Goal: Information Seeking & Learning: Learn about a topic

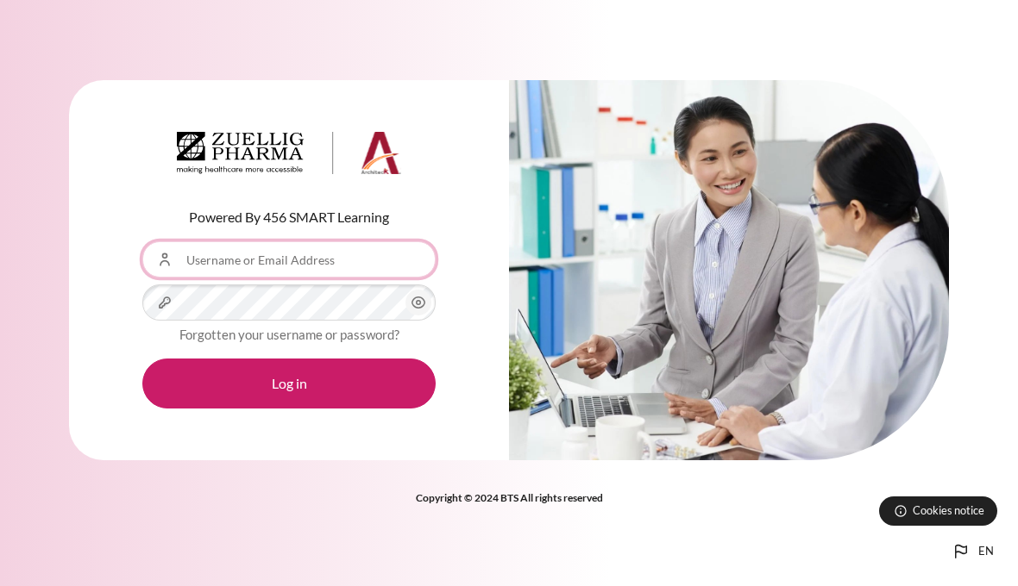
click at [354, 265] on input "Username or Email Address" at bounding box center [288, 259] width 293 height 36
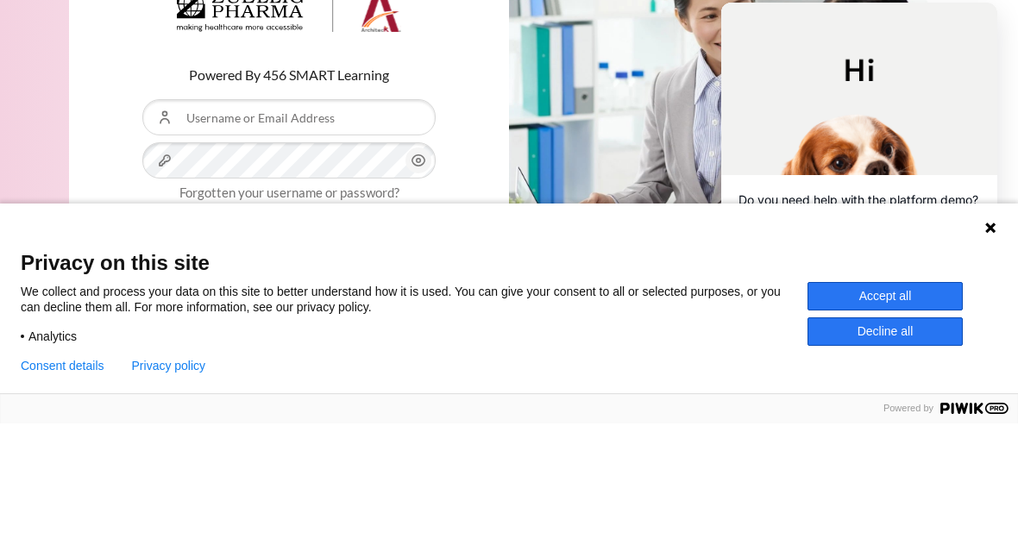
scroll to position [17, 0]
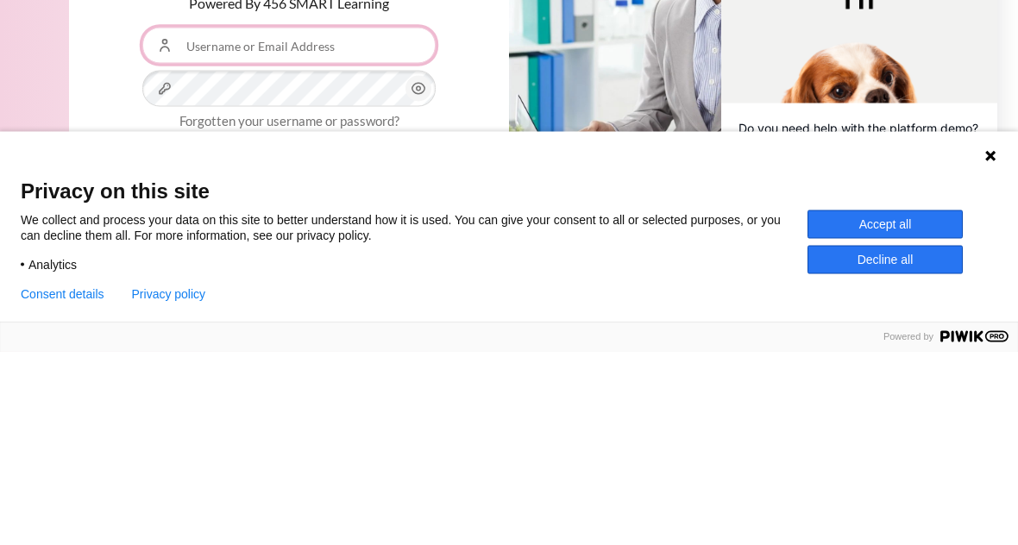
click at [310, 221] on input "Username or Email Address" at bounding box center [288, 239] width 293 height 36
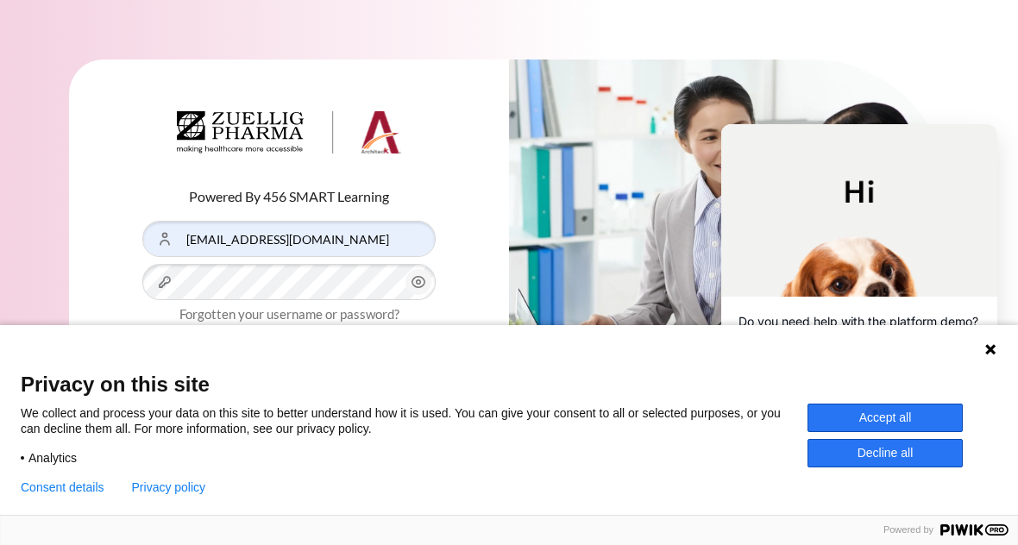
click at [920, 424] on button "Accept all" at bounding box center [884, 418] width 155 height 28
type input "[PERSON_NAME] Outward training"
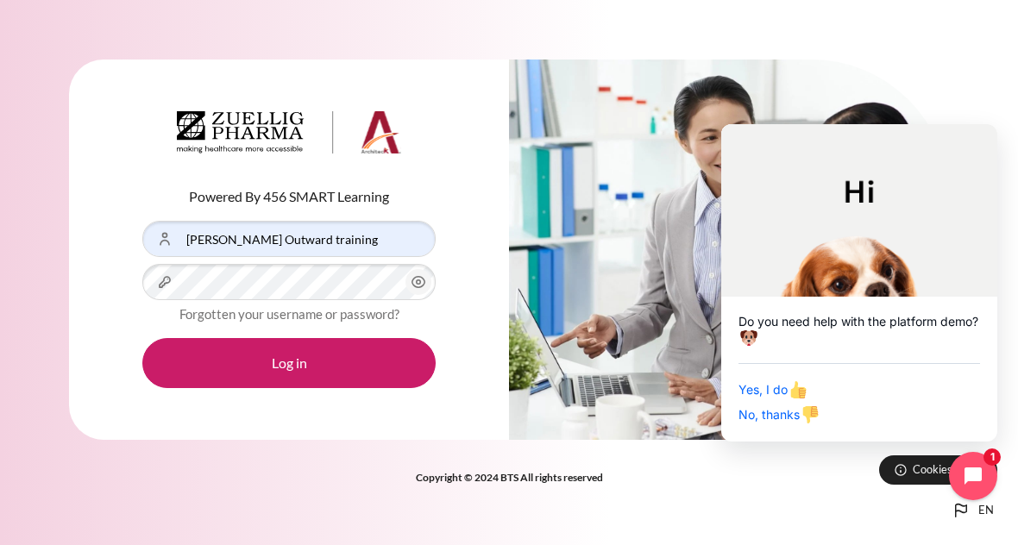
click at [379, 342] on button "Log in" at bounding box center [288, 363] width 293 height 50
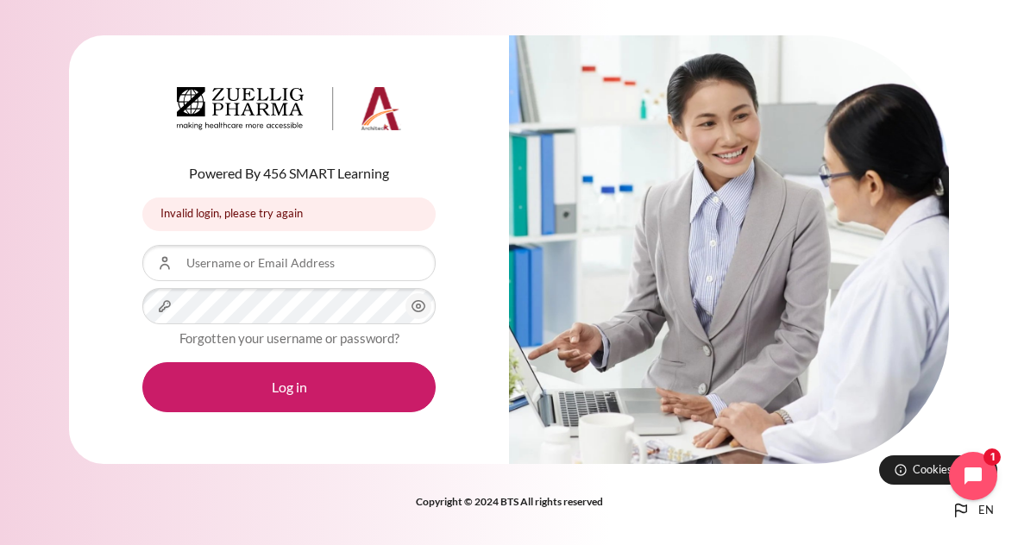
click at [994, 528] on button "en" at bounding box center [971, 510] width 57 height 34
click at [985, 519] on span "en" at bounding box center [986, 510] width 16 height 17
click at [964, 521] on icon "Languages" at bounding box center [960, 510] width 21 height 21
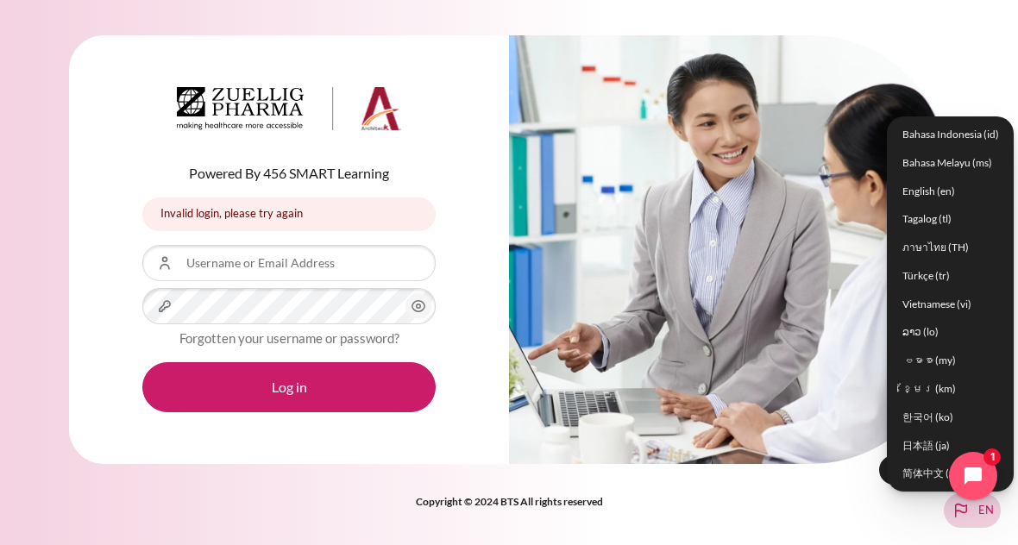
scroll to position [17, 0]
click at [927, 480] on link "简体中文 ‎(zh_cn)‎" at bounding box center [950, 474] width 117 height 27
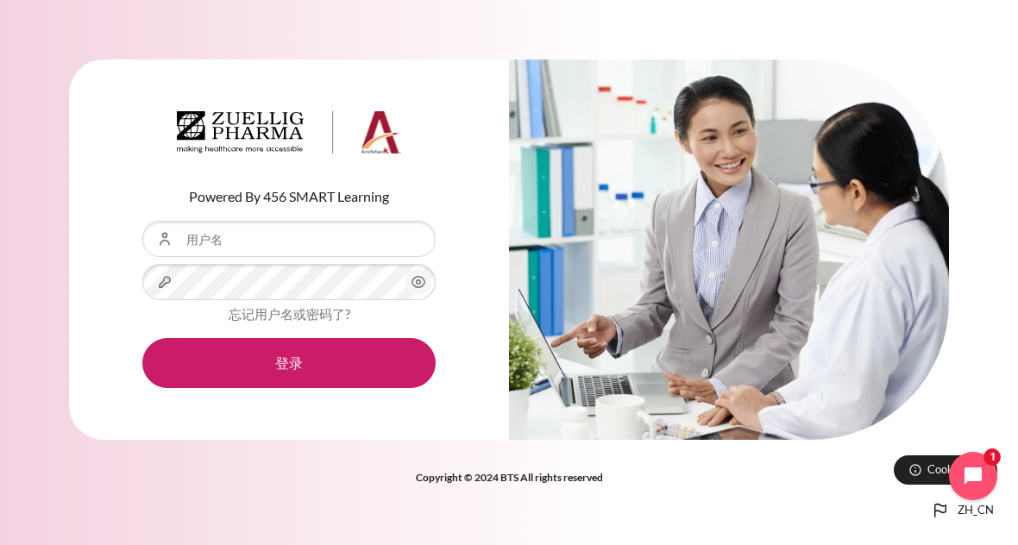
click at [950, 521] on icon "Languages" at bounding box center [940, 510] width 21 height 21
click at [956, 519] on button "zh_cn" at bounding box center [962, 510] width 78 height 34
click at [955, 526] on button "zh_cn" at bounding box center [962, 510] width 78 height 34
click at [935, 521] on icon "Languages" at bounding box center [940, 510] width 21 height 21
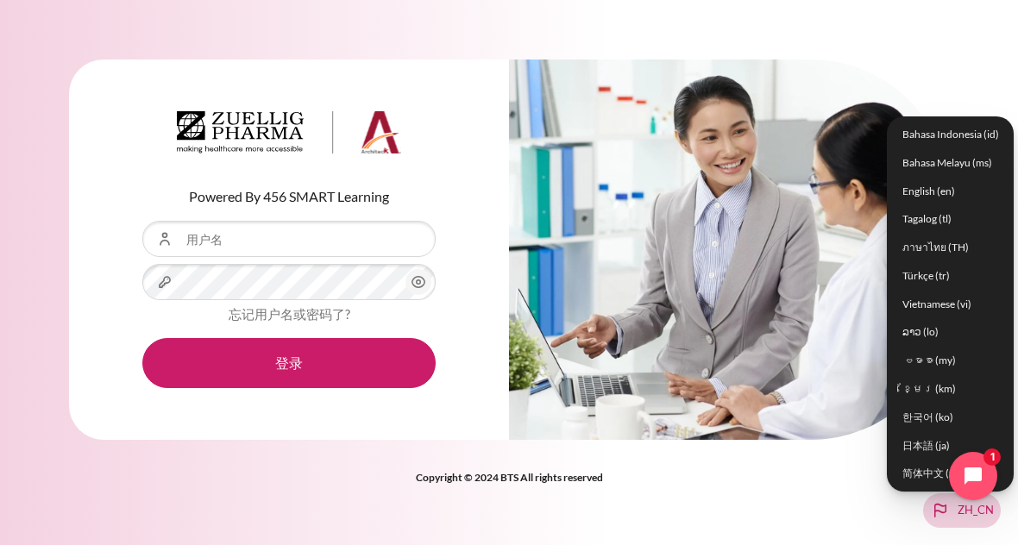
click at [961, 204] on link "English ‎(en)‎" at bounding box center [950, 191] width 117 height 27
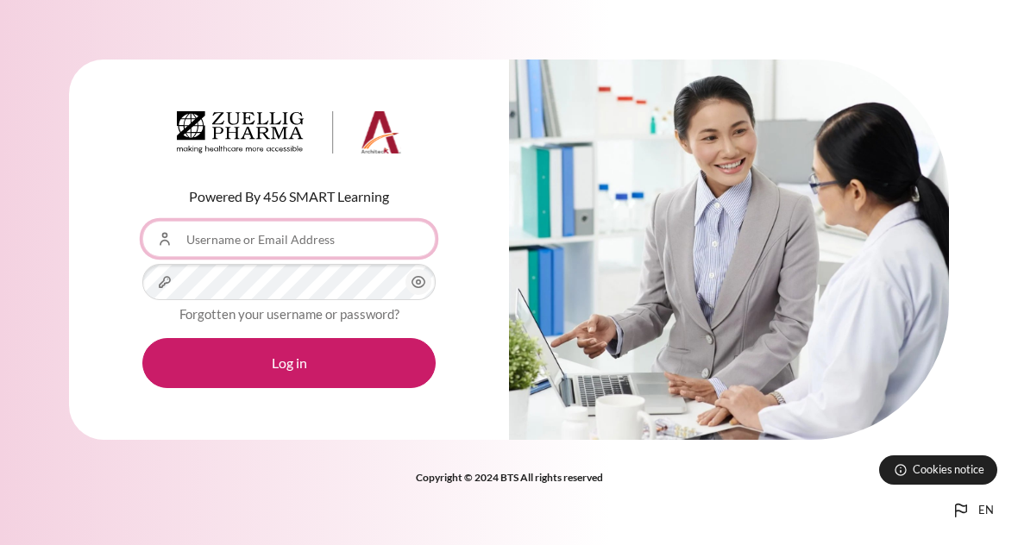
click at [302, 240] on input "Username or Email Address" at bounding box center [288, 239] width 293 height 36
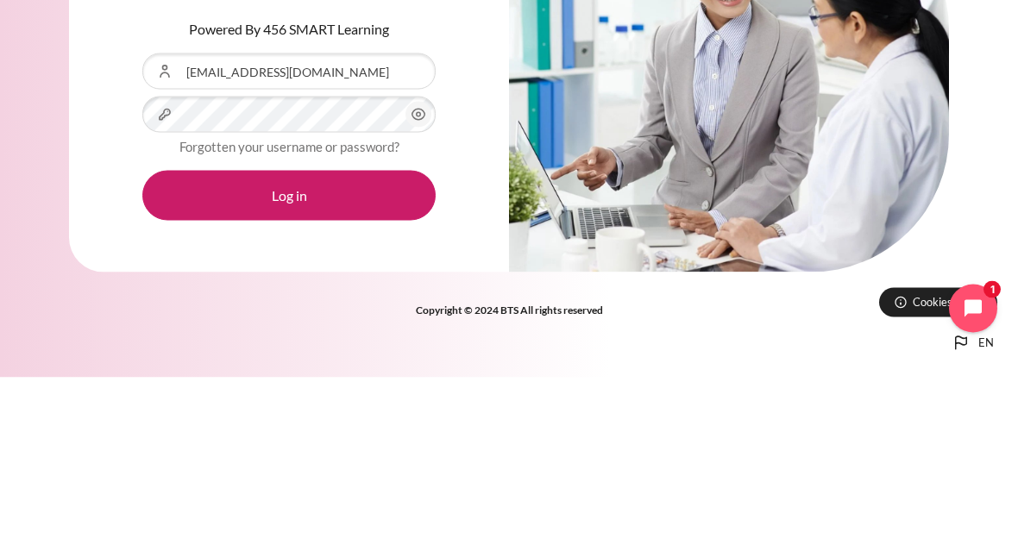
scroll to position [17, 0]
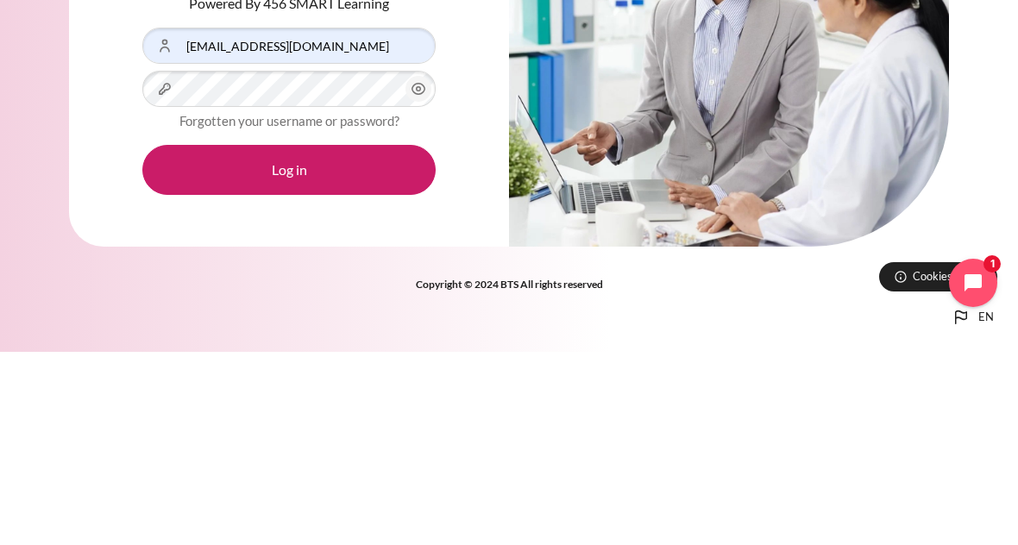
click at [364, 338] on button "Log in" at bounding box center [288, 363] width 293 height 50
type input "Cary Outward training"
click at [364, 355] on button "Log in" at bounding box center [288, 363] width 293 height 50
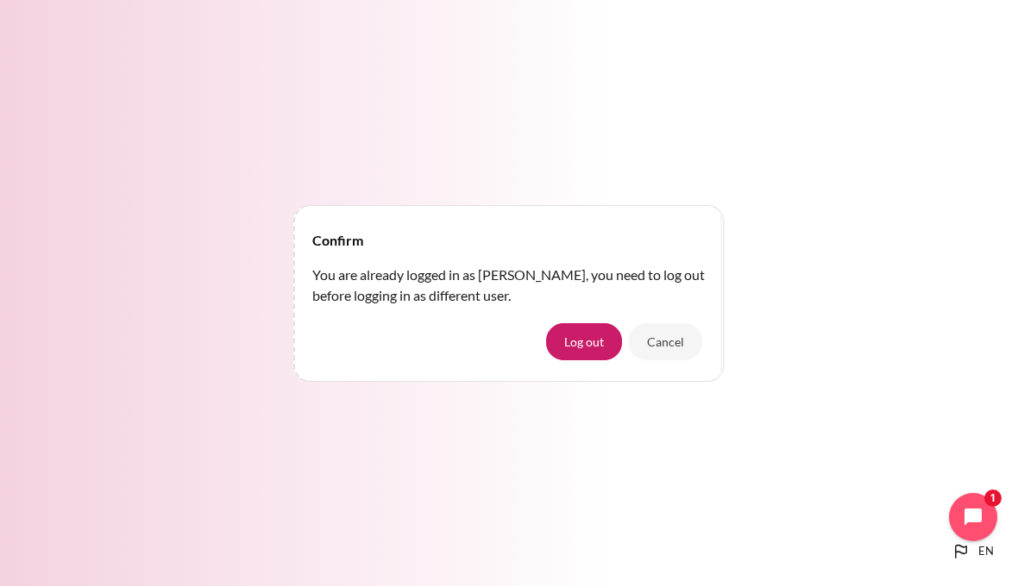
click at [679, 348] on button "Cancel" at bounding box center [665, 341] width 73 height 36
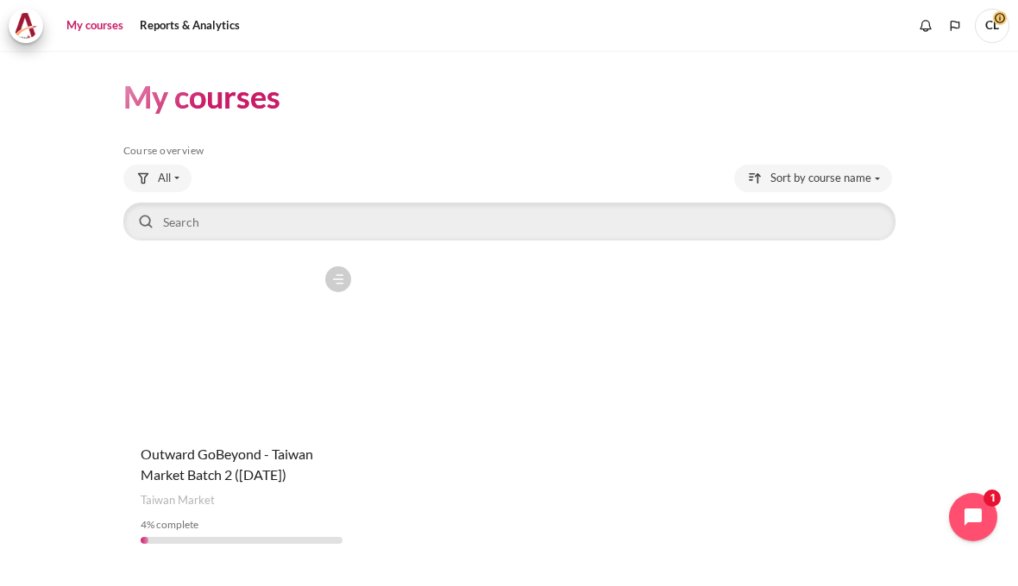
click at [225, 25] on link "Reports & Analytics" at bounding box center [190, 26] width 112 height 34
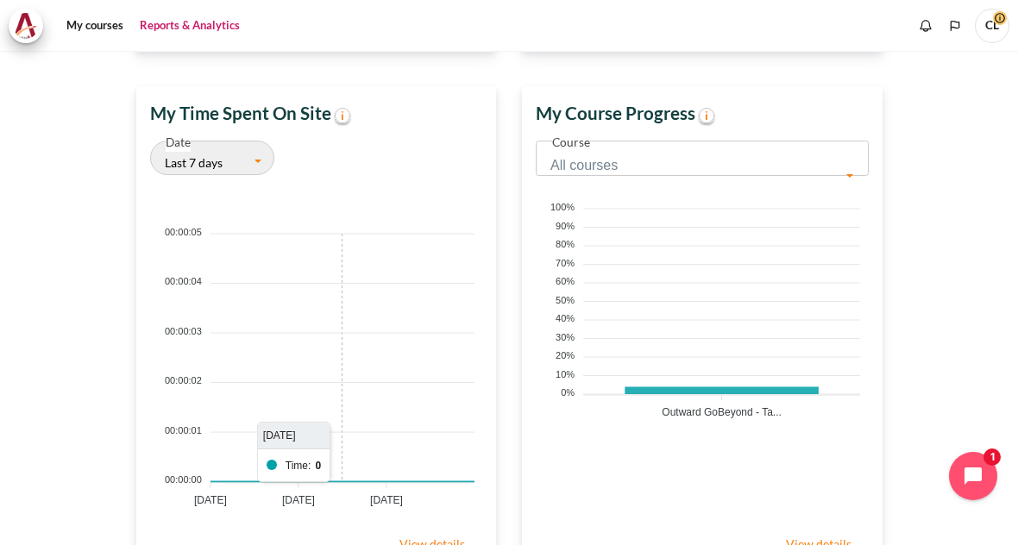
scroll to position [552, 0]
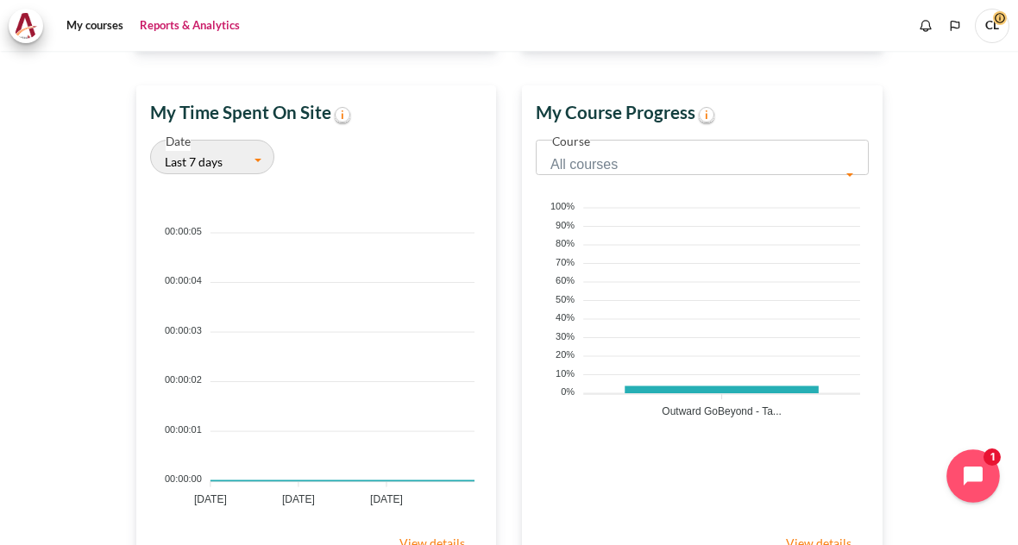
click at [976, 478] on icon "Open chat widget" at bounding box center [982, 476] width 27 height 27
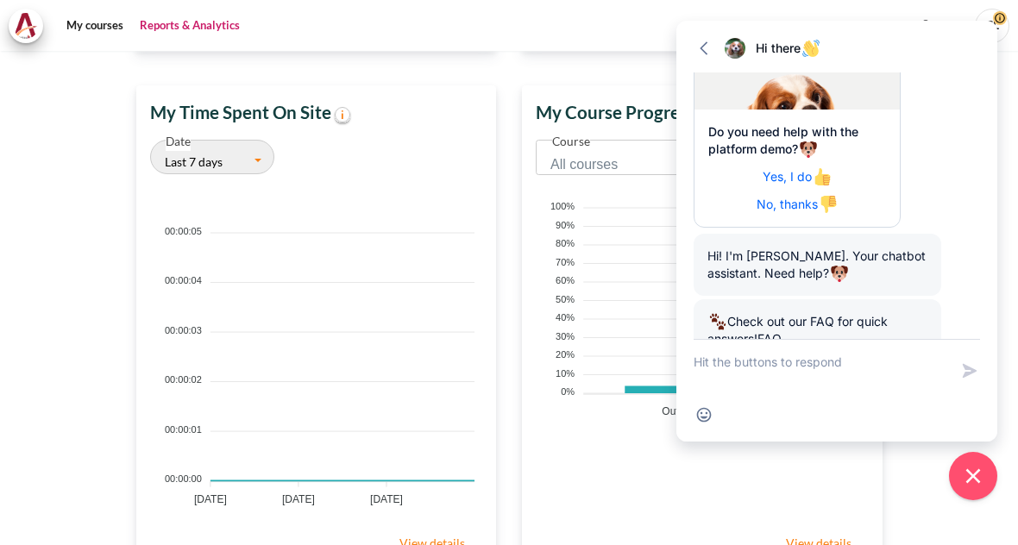
scroll to position [264, 0]
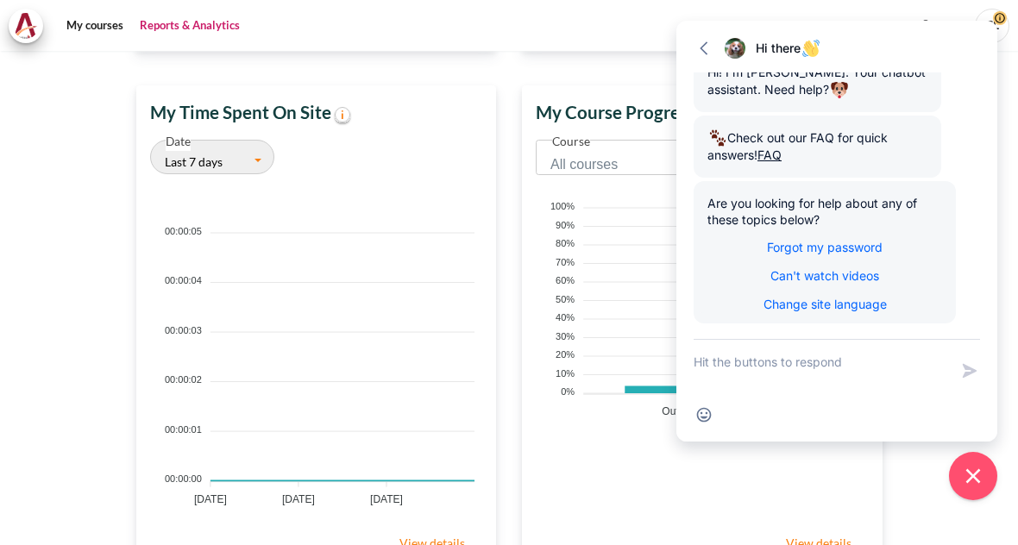
click at [84, 310] on section "Overview Learners Learner Course Progress Architeck Reports Dashboard 05 9月 202…" at bounding box center [509, 66] width 992 height 1135
click at [977, 474] on icon "Close chat widget" at bounding box center [973, 476] width 27 height 27
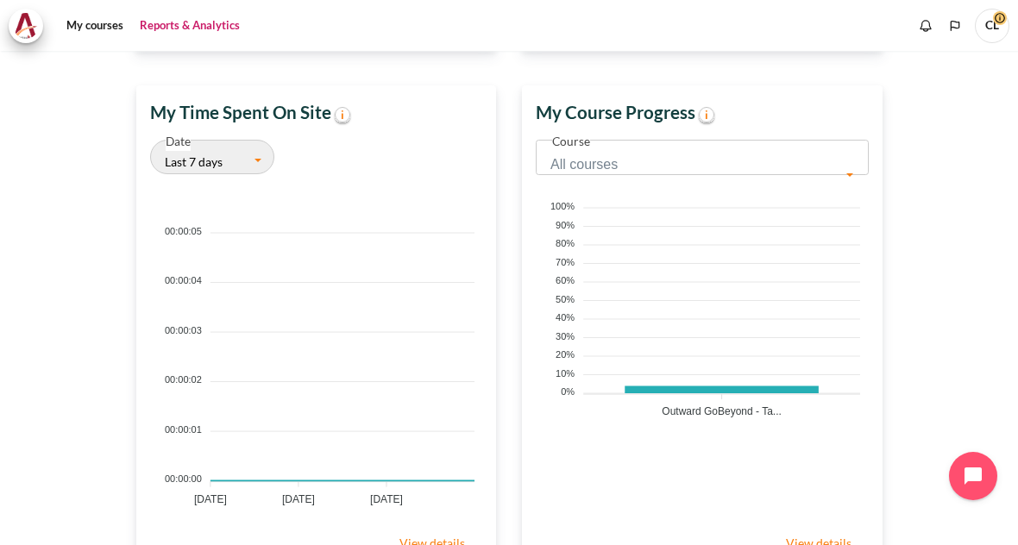
click at [991, 16] on span "CL" at bounding box center [992, 26] width 34 height 34
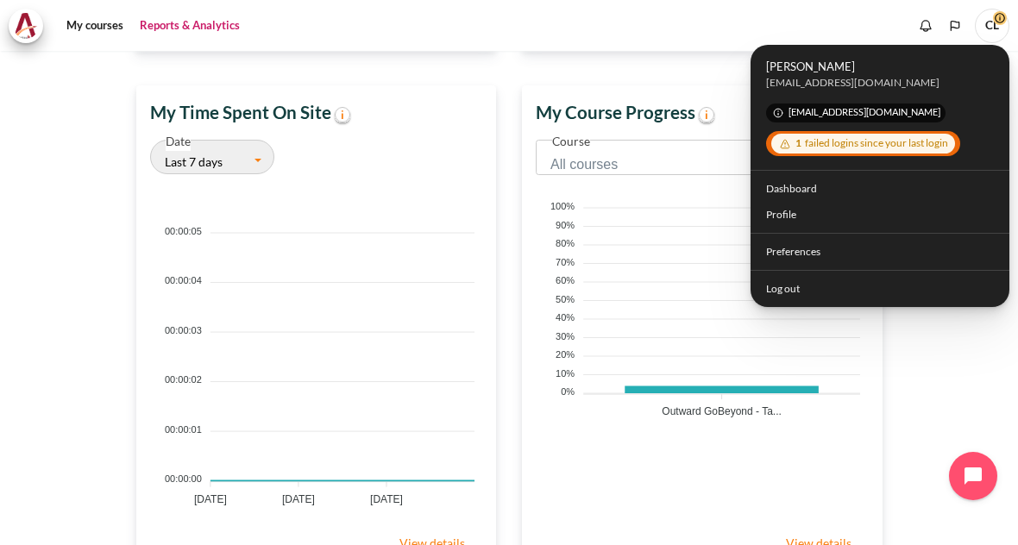
click at [952, 351] on section "Overview Learners Learner Course Progress Architeck Reports Dashboard 05 9月 202…" at bounding box center [509, 66] width 992 height 1135
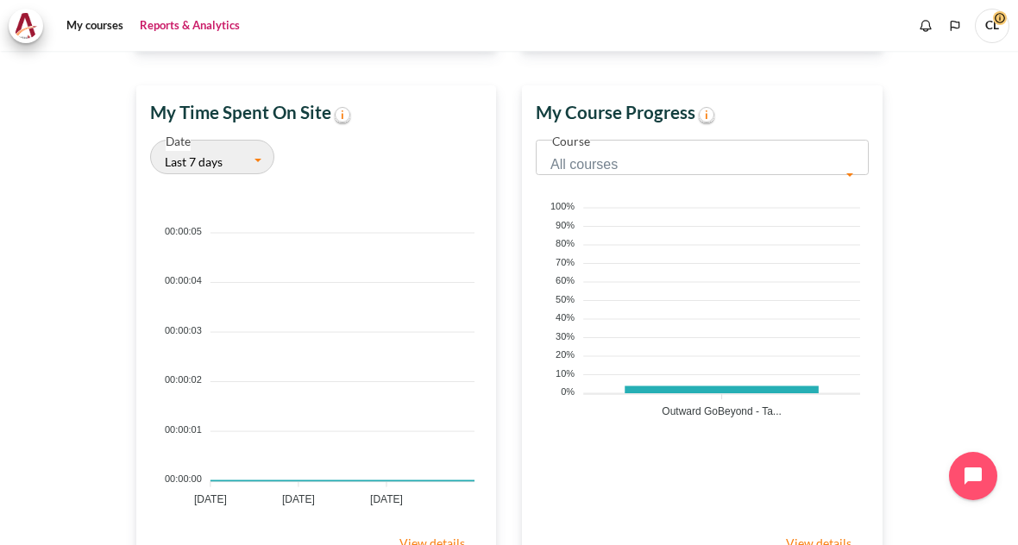
click at [991, 20] on span "CL" at bounding box center [992, 26] width 34 height 34
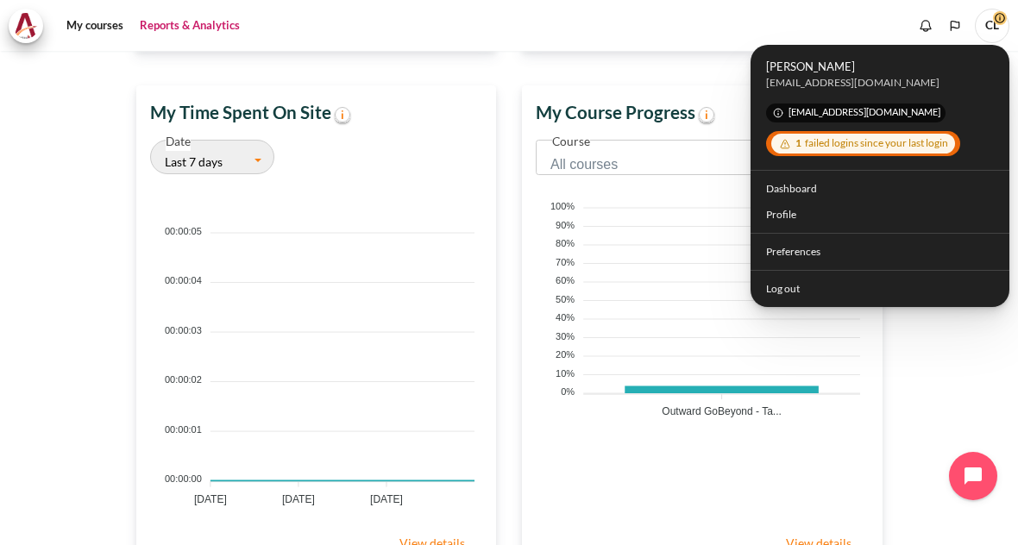
click at [805, 208] on link "Profile" at bounding box center [879, 215] width 249 height 27
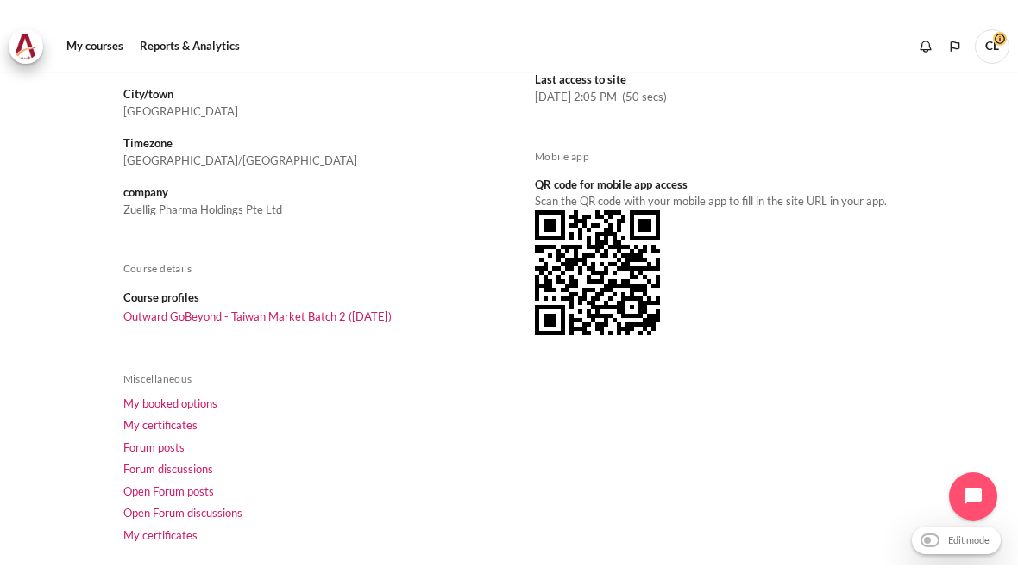
scroll to position [274, 0]
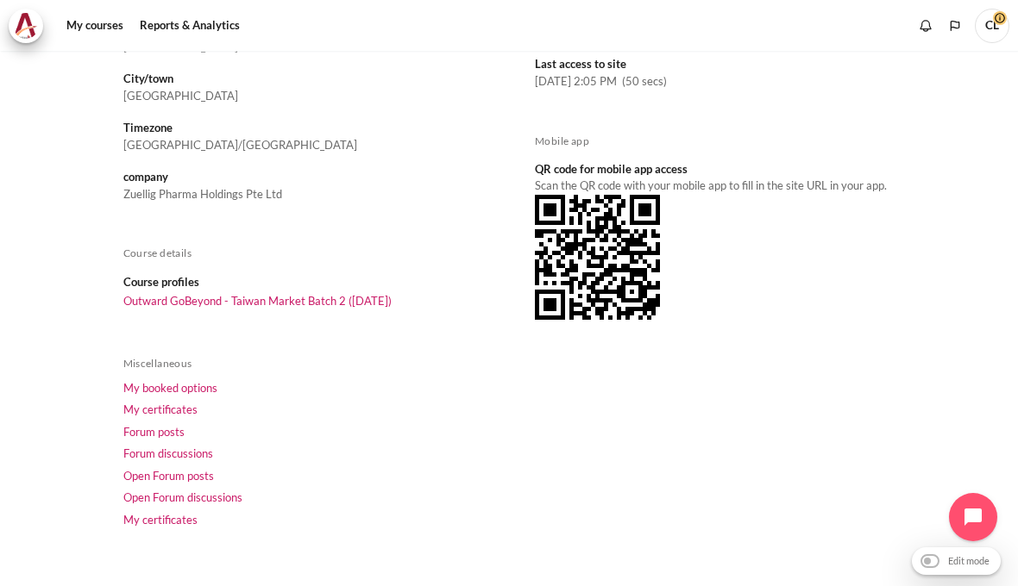
click at [85, 9] on link "My courses" at bounding box center [94, 26] width 69 height 34
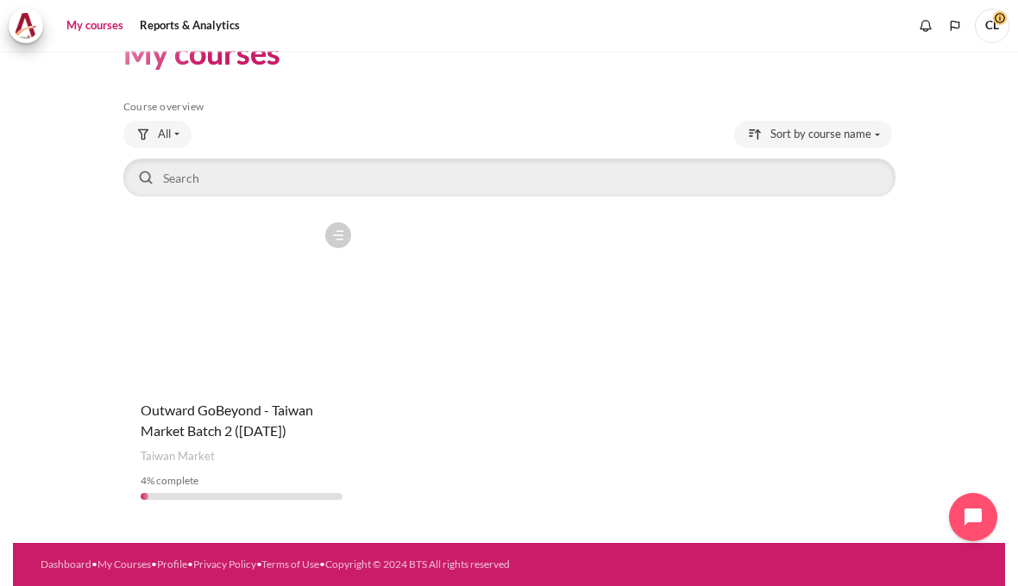
scroll to position [41, 0]
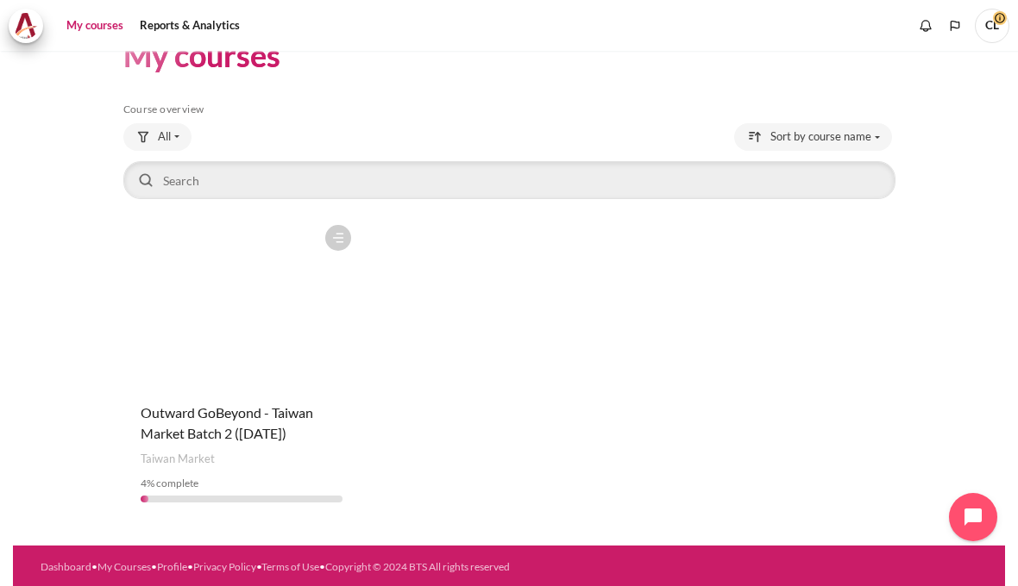
click at [186, 19] on link "Reports & Analytics" at bounding box center [190, 26] width 112 height 34
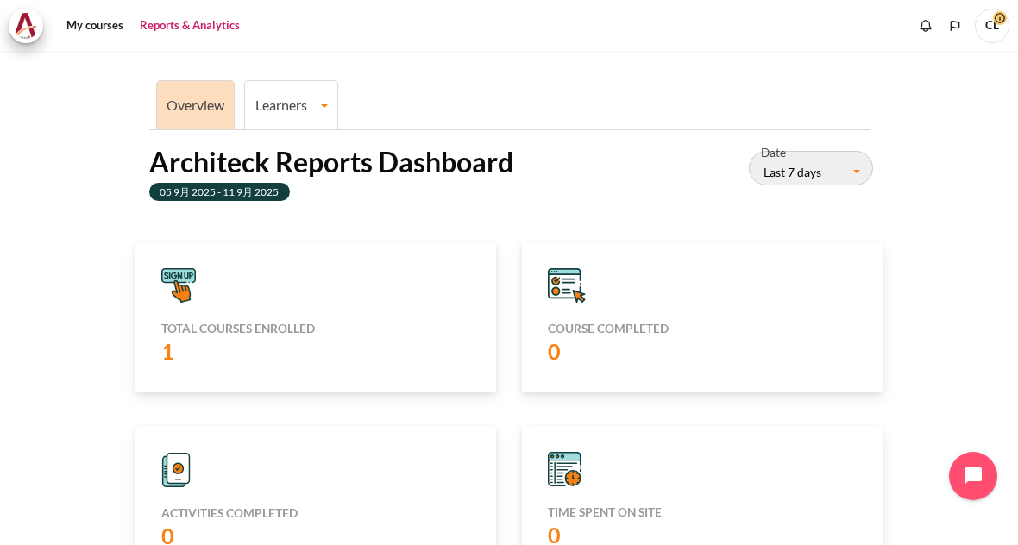
scroll to position [18, 0]
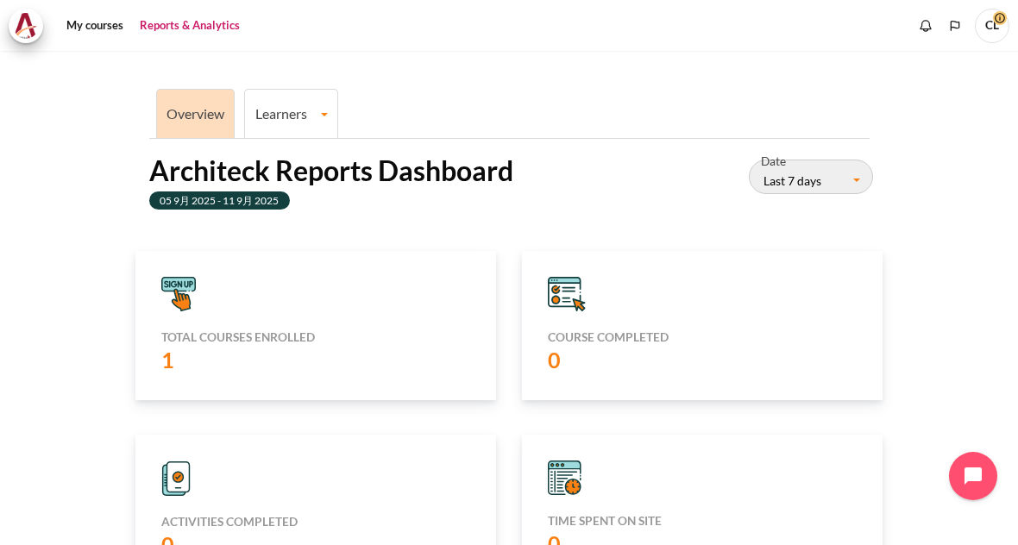
click at [831, 160] on button "Last 7 days" at bounding box center [811, 177] width 124 height 34
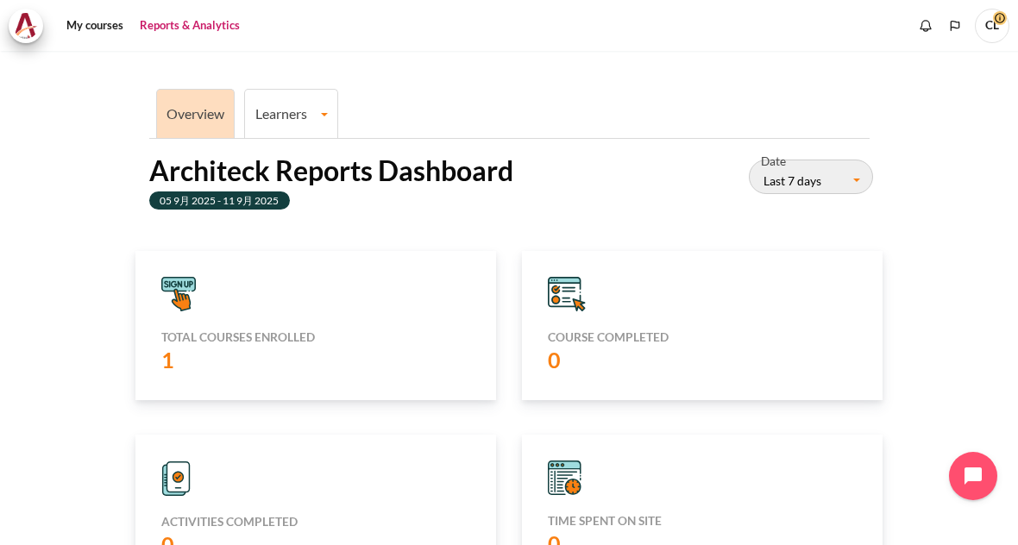
click at [296, 105] on link "Learners" at bounding box center [291, 113] width 92 height 16
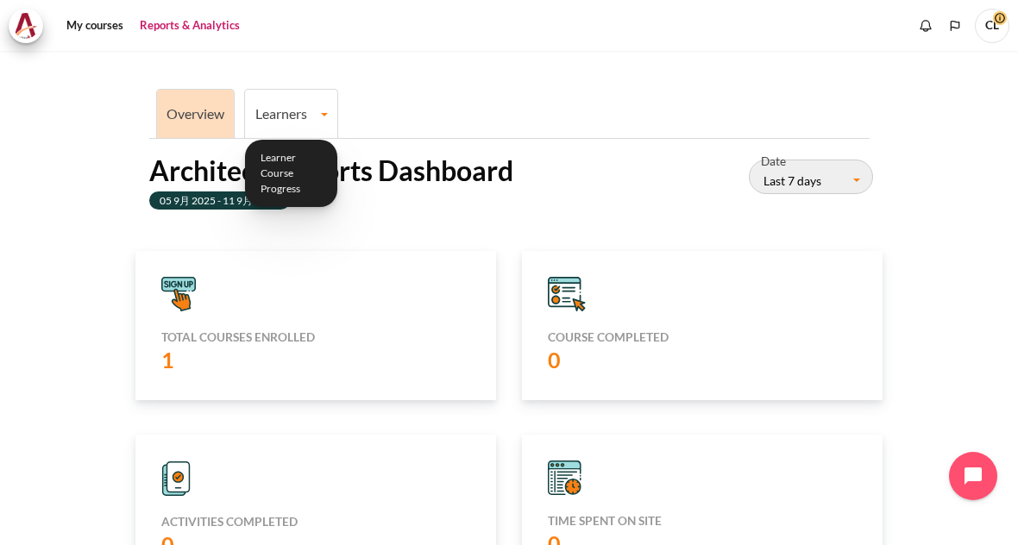
click at [279, 105] on link "Learners" at bounding box center [291, 113] width 92 height 16
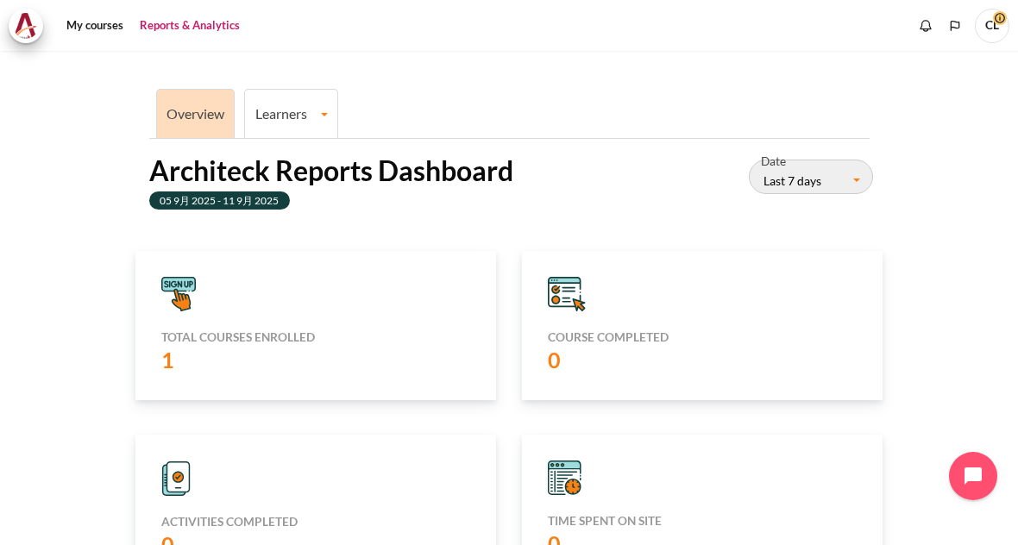
click at [310, 105] on link "Learners" at bounding box center [291, 113] width 92 height 16
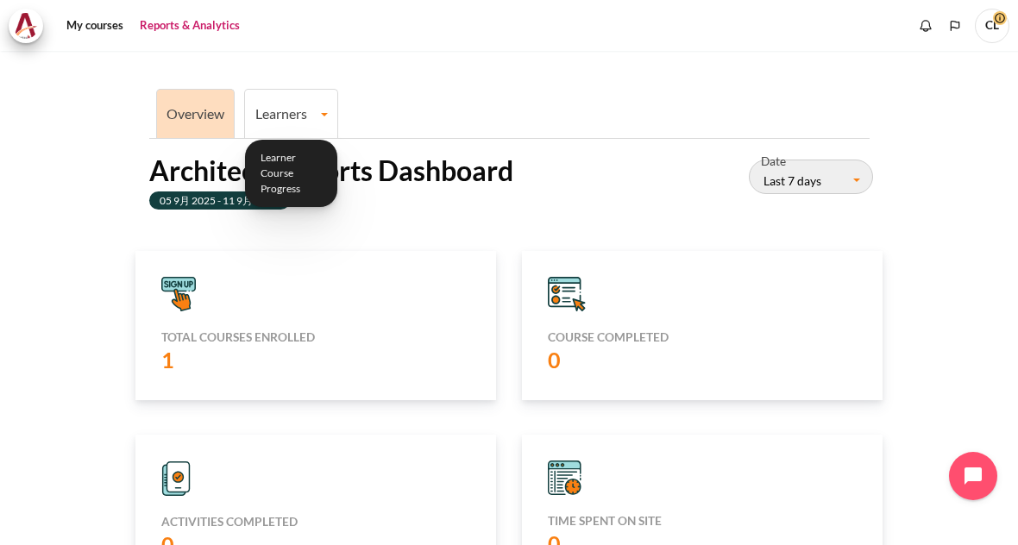
click at [297, 185] on link "Learner Course Progress" at bounding box center [291, 174] width 83 height 58
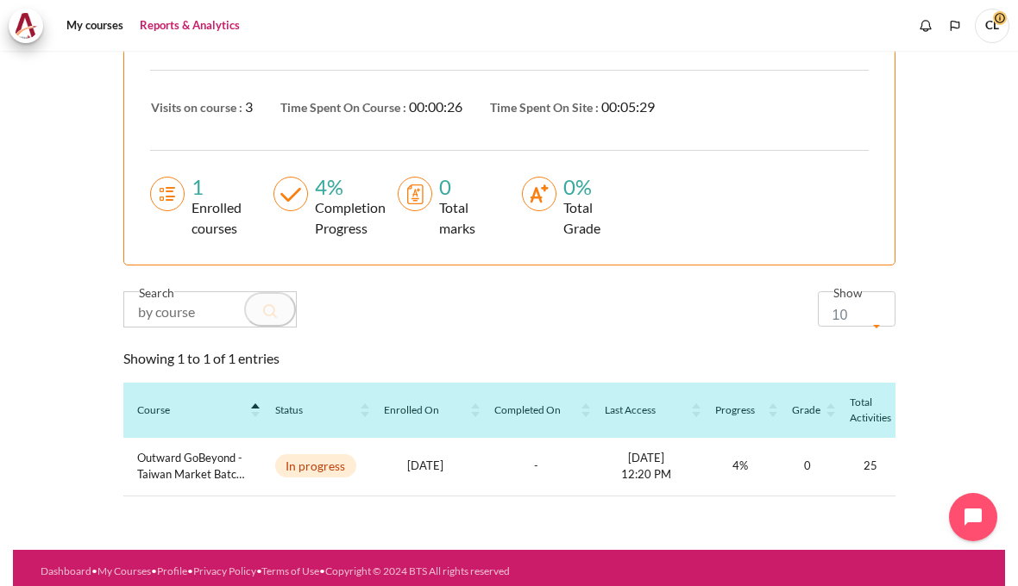
scroll to position [349, 0]
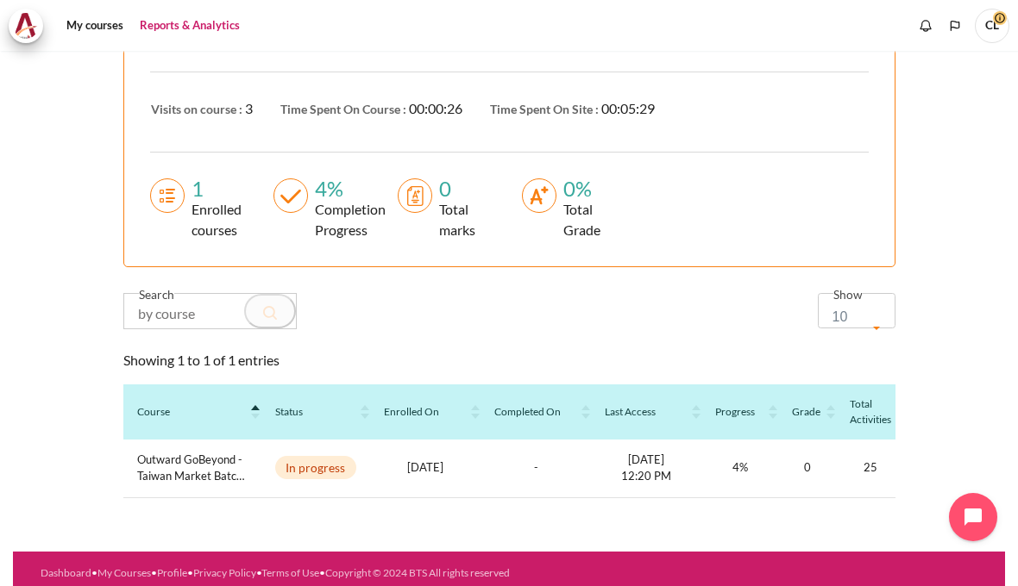
click at [92, 22] on link "My courses" at bounding box center [94, 26] width 69 height 34
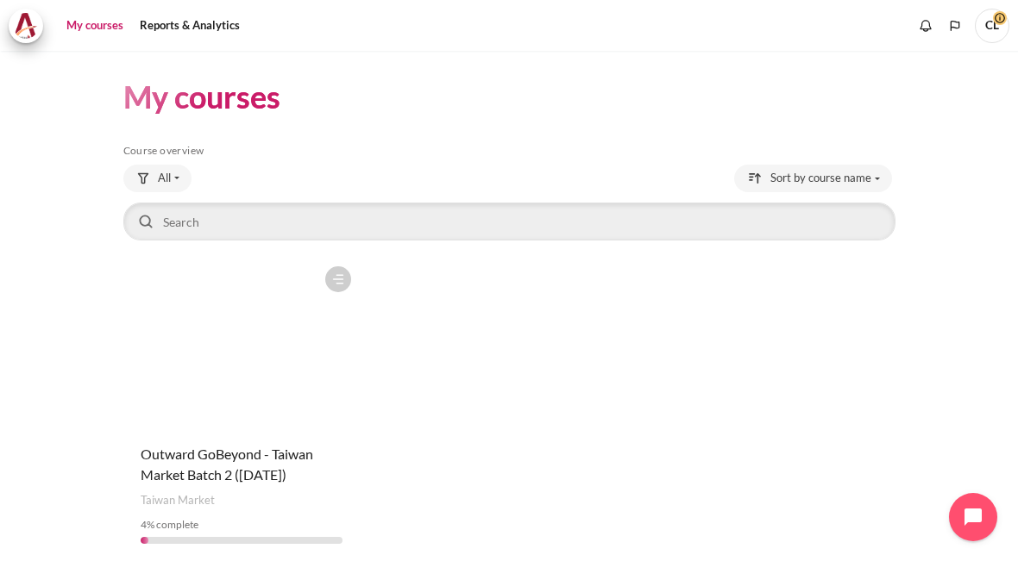
click at [186, 165] on button "All" at bounding box center [157, 179] width 68 height 28
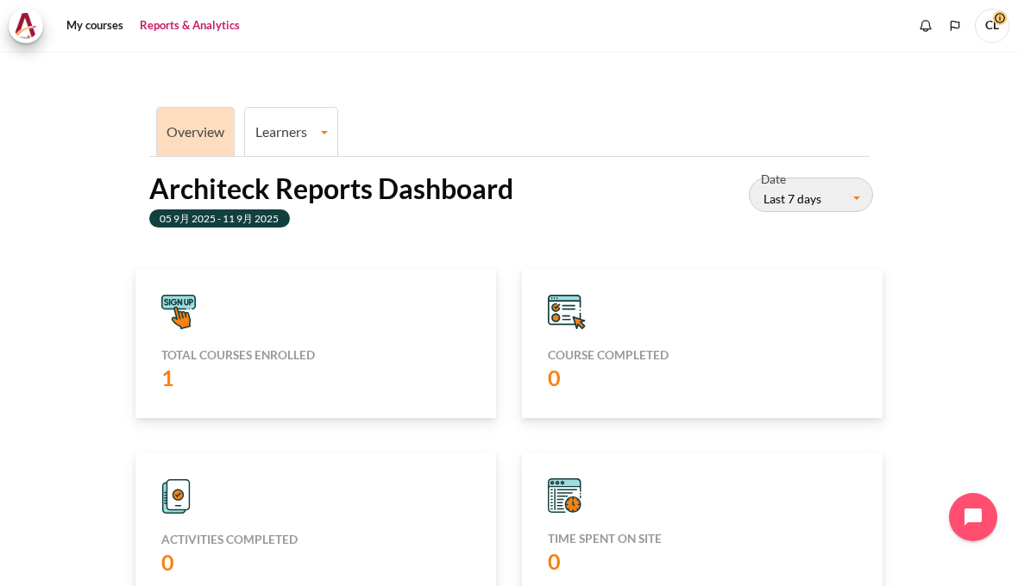
scroll to position [360, 351]
click at [991, 20] on span "CL" at bounding box center [992, 26] width 34 height 34
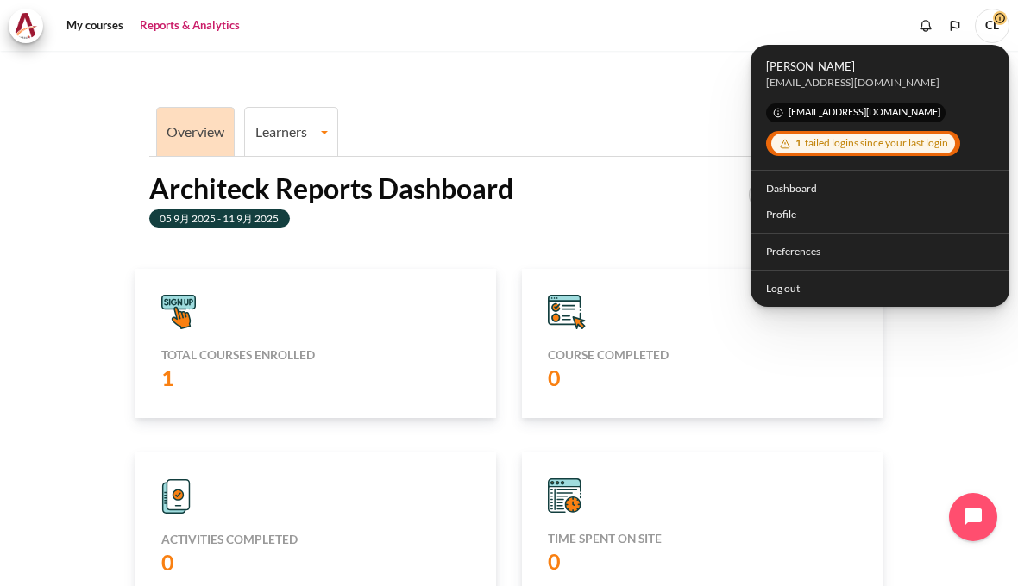
click at [821, 190] on link "Dashboard" at bounding box center [879, 188] width 249 height 27
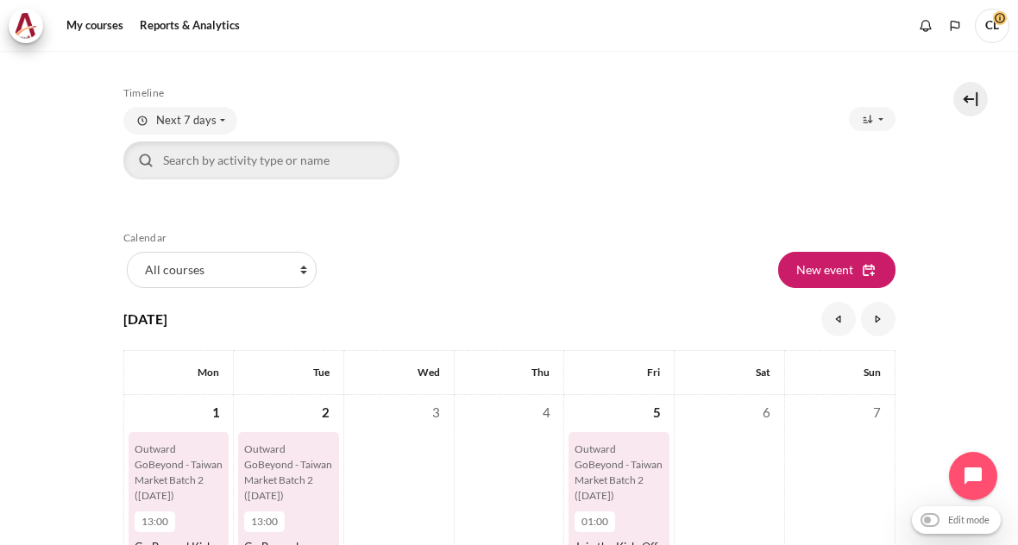
scroll to position [57, 0]
click at [996, 16] on span "CL" at bounding box center [992, 26] width 34 height 34
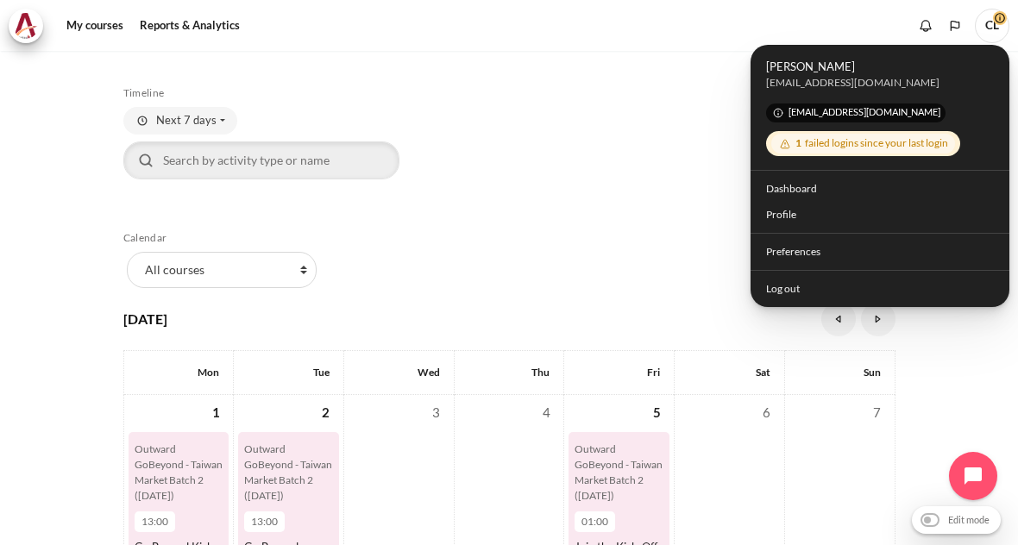
click at [859, 187] on link "Dashboard" at bounding box center [879, 188] width 249 height 27
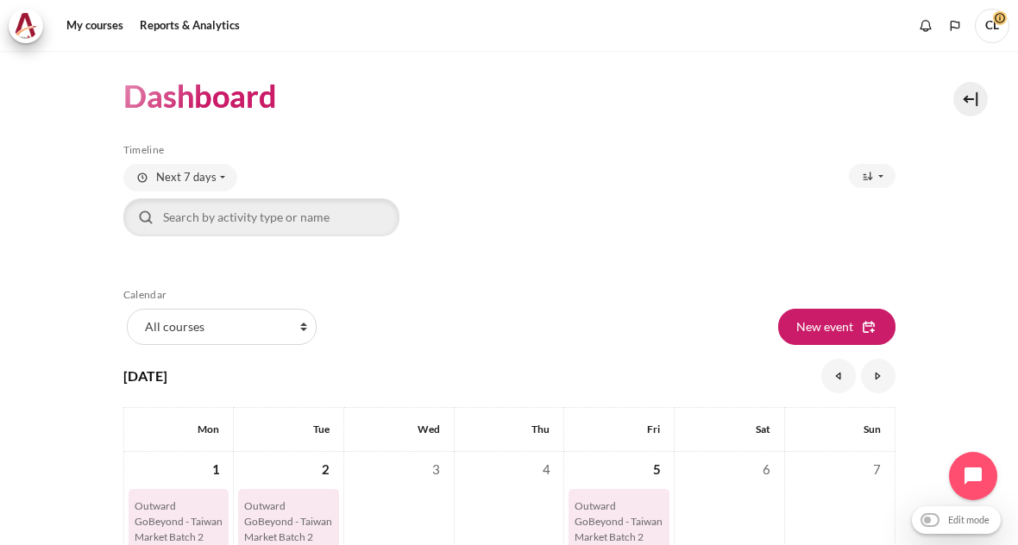
click at [873, 169] on span "Sort timeline items" at bounding box center [868, 176] width 14 height 14
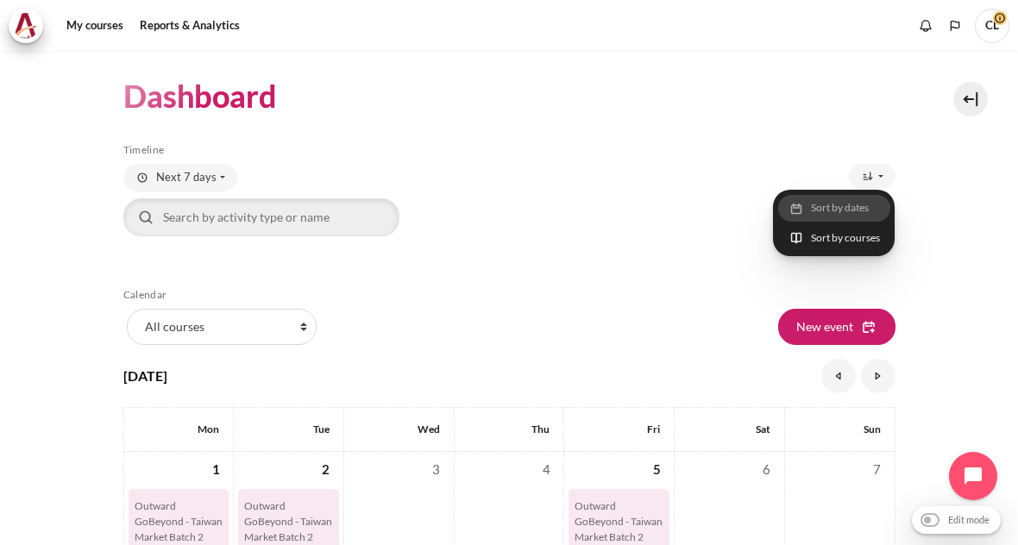
click at [843, 230] on span "Sort by courses" at bounding box center [845, 238] width 69 height 16
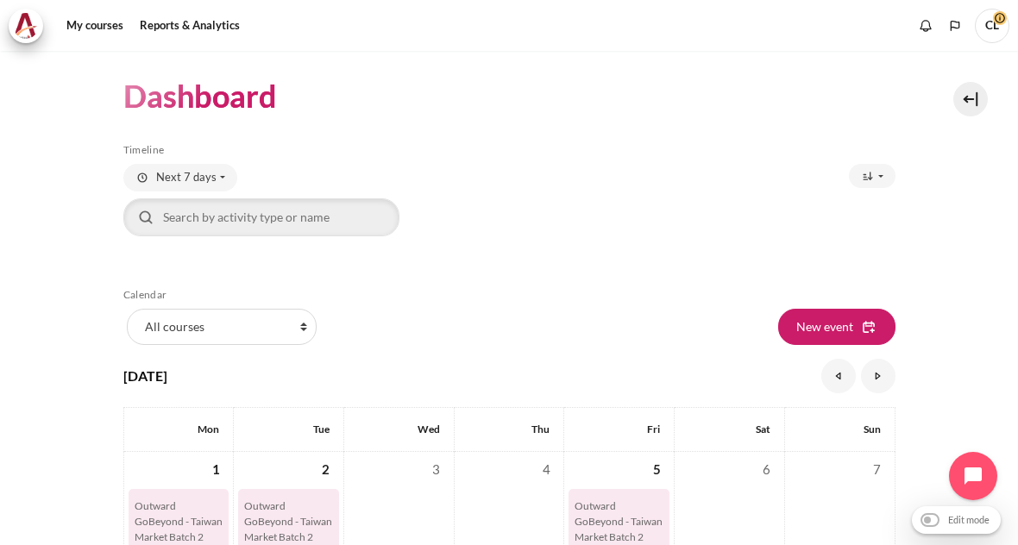
click at [977, 87] on button at bounding box center [970, 99] width 34 height 34
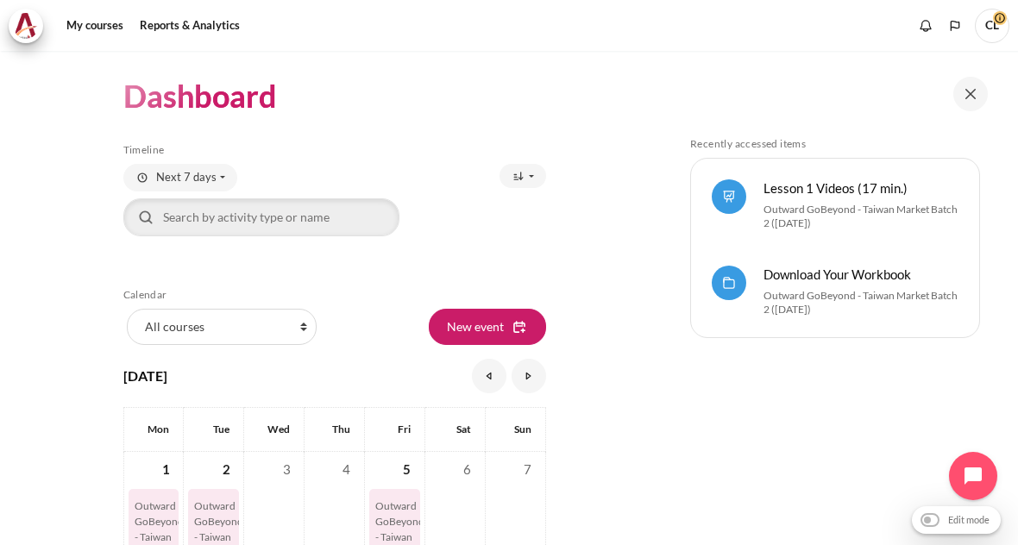
click at [201, 172] on button "Next 7 days" at bounding box center [180, 178] width 114 height 28
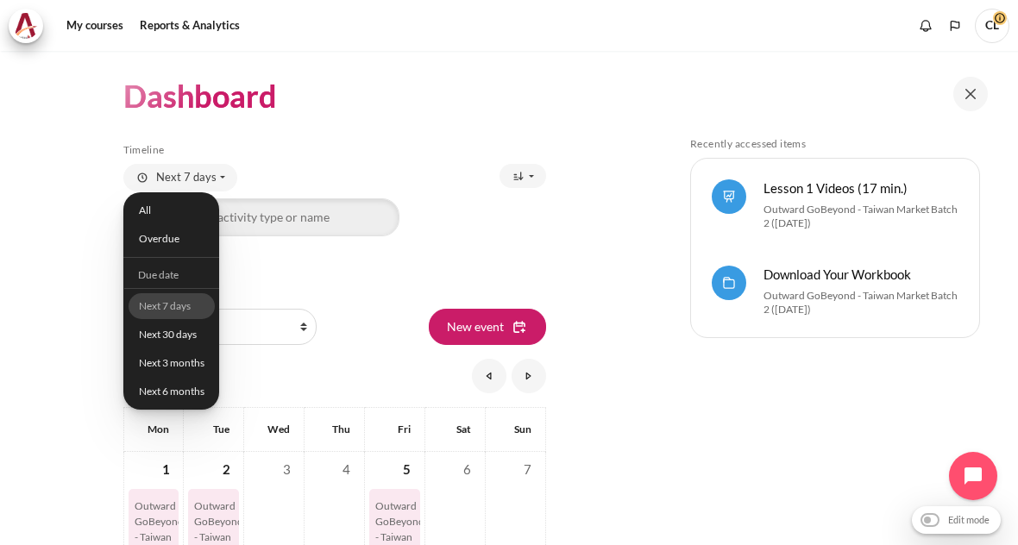
click at [185, 229] on link "Overdue" at bounding box center [171, 238] width 86 height 27
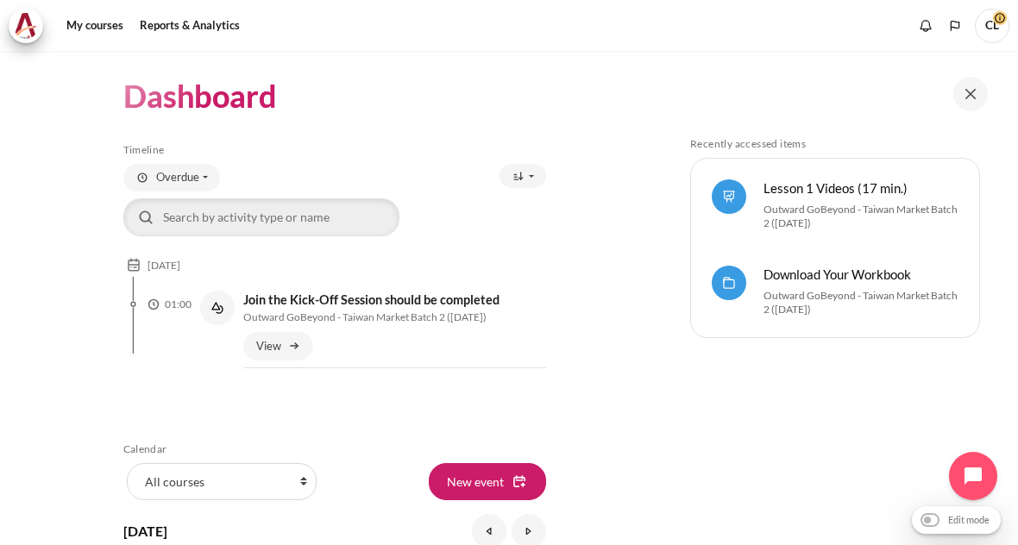
click at [204, 166] on button "Overdue" at bounding box center [171, 178] width 97 height 28
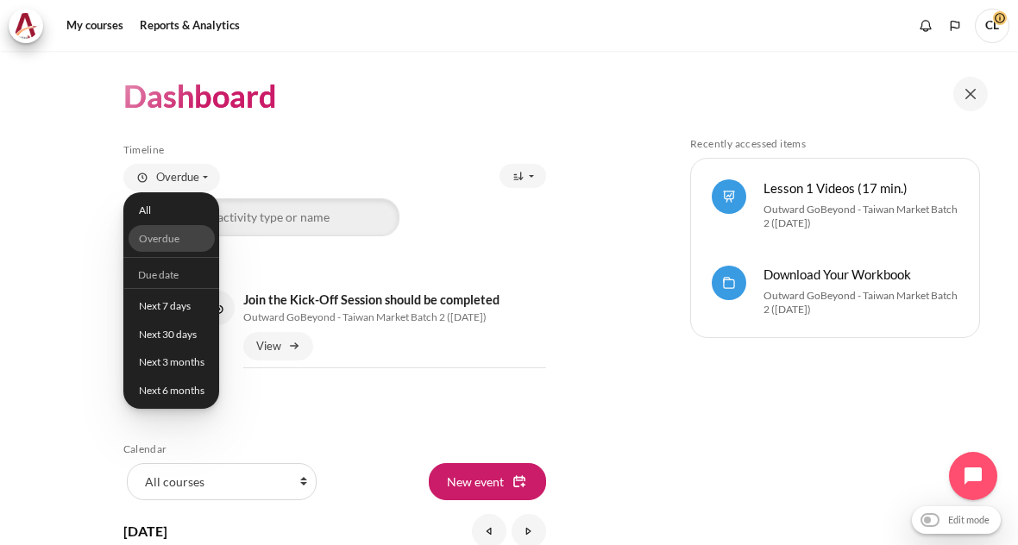
click at [166, 197] on link "All" at bounding box center [171, 210] width 86 height 27
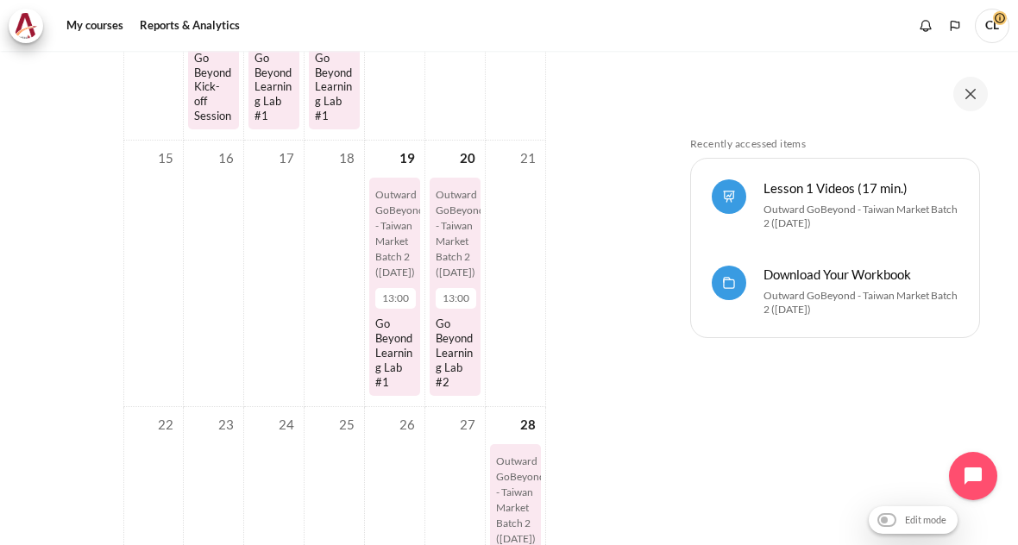
scroll to position [1056, 0]
click at [845, 305] on small "Outward GoBeyond - Taiwan Market Batch 2 ([DATE])" at bounding box center [860, 303] width 195 height 28
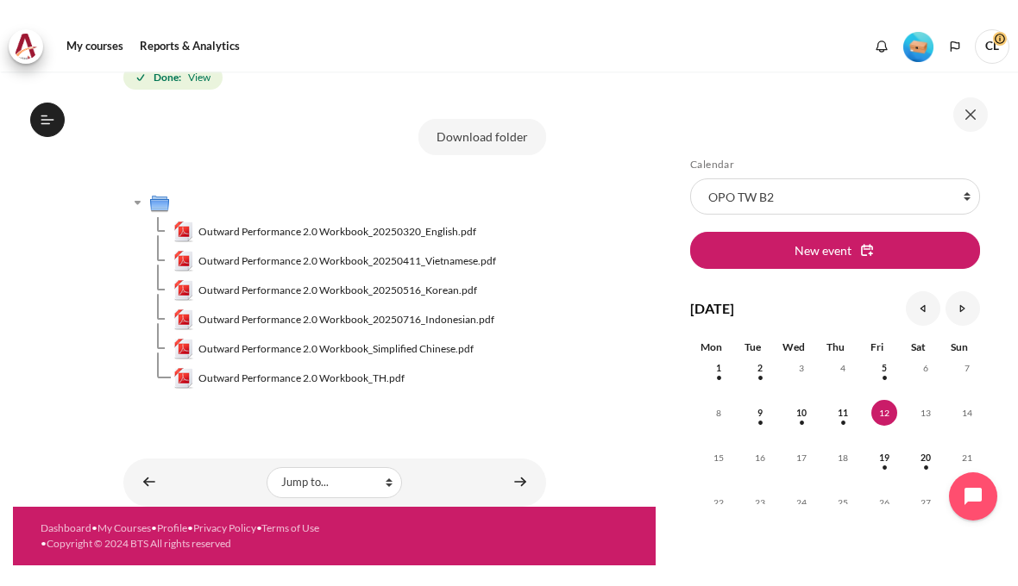
scroll to position [298, 0]
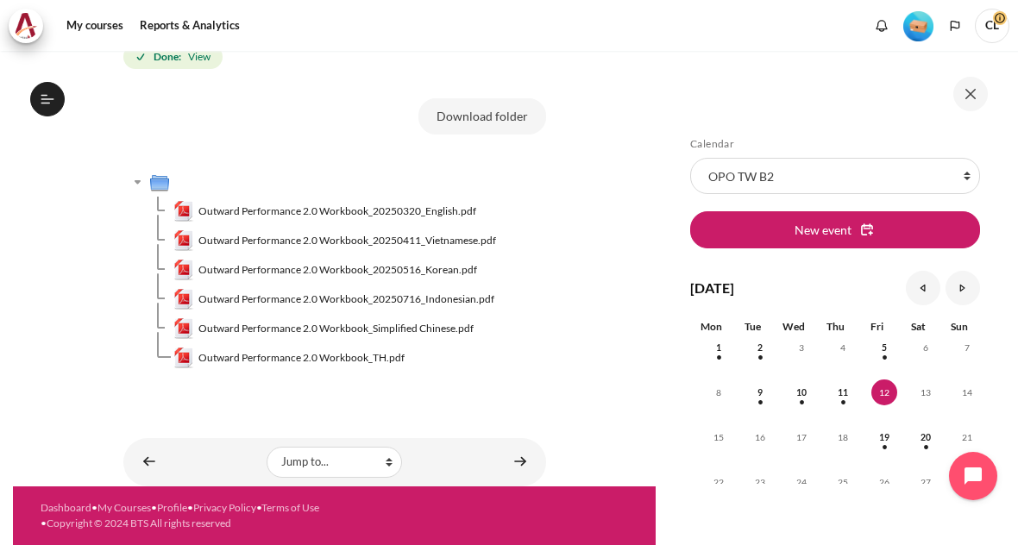
click at [430, 333] on span "Outward Performance 2.0 Workbook_Simplified Chinese.pdf" at bounding box center [335, 329] width 275 height 16
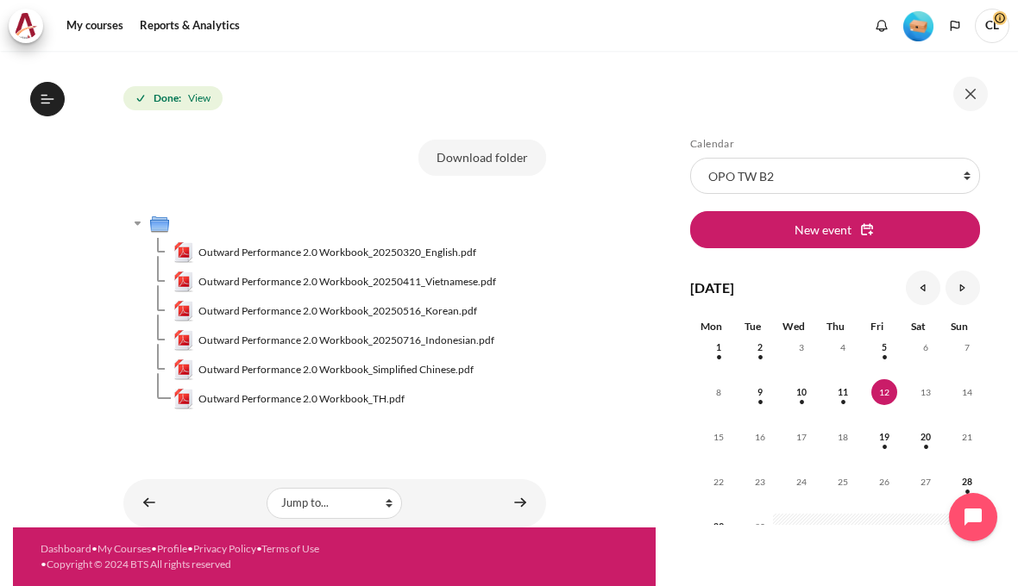
scroll to position [256, 0]
click at [250, 252] on span "Outward Performance 2.0 Workbook_20250320_English.pdf" at bounding box center [337, 253] width 278 height 16
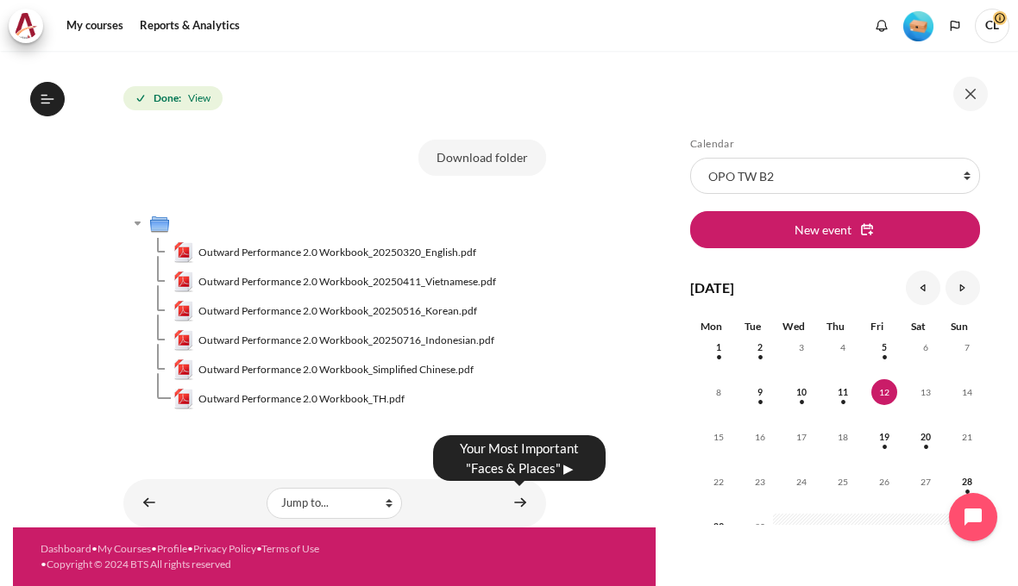
click at [519, 505] on link "Content" at bounding box center [520, 503] width 34 height 34
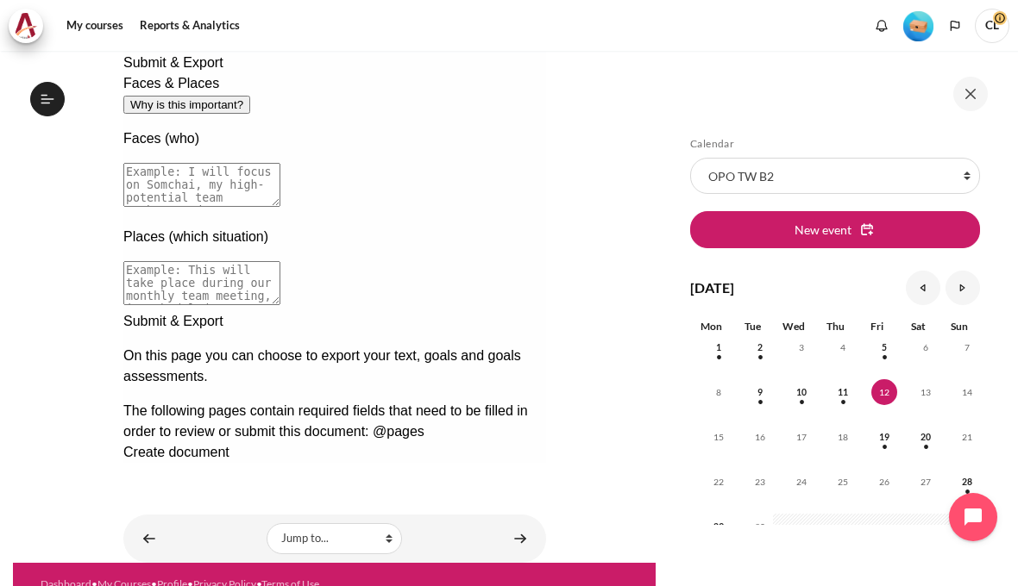
scroll to position [377, 0]
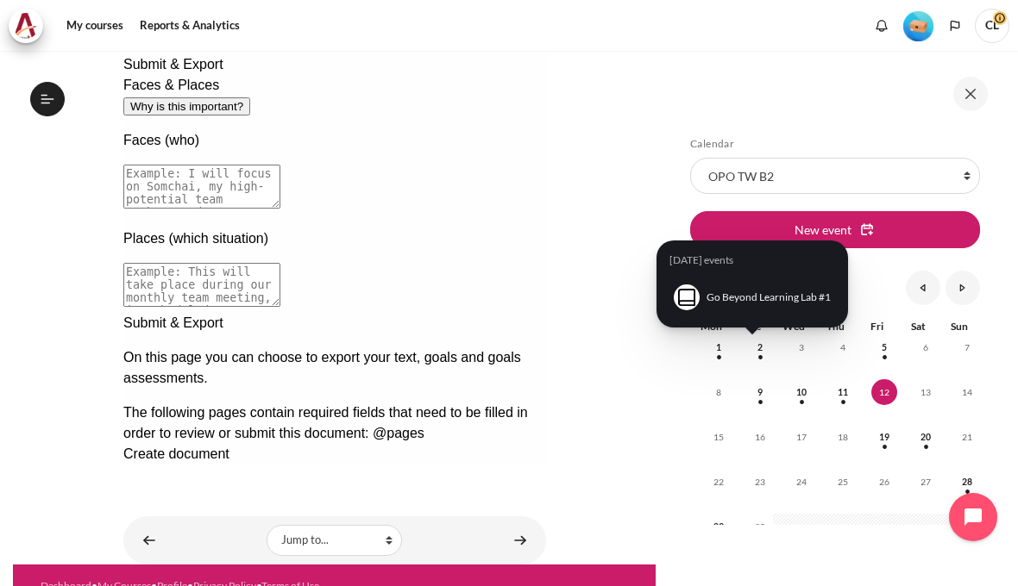
click at [767, 350] on span "2" at bounding box center [760, 348] width 26 height 26
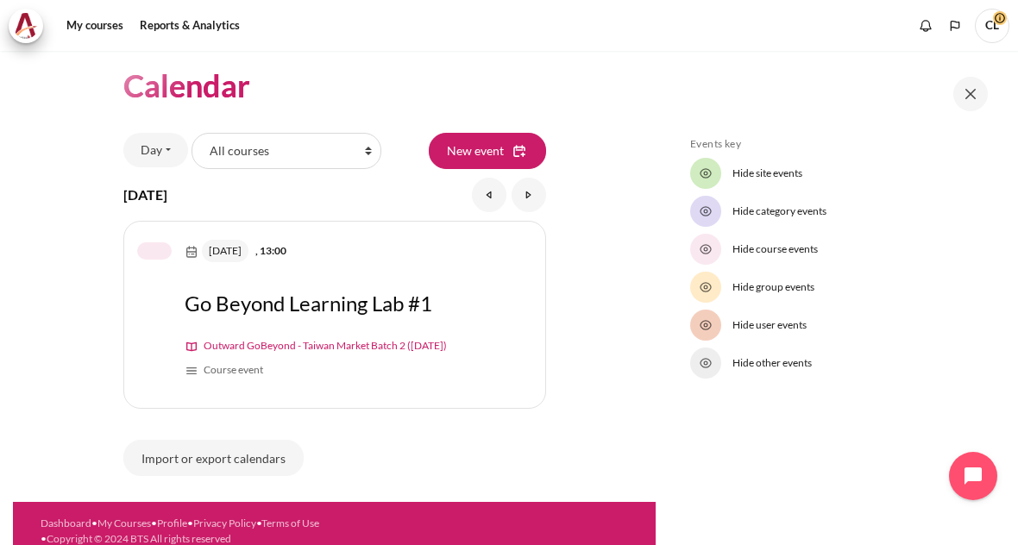
scroll to position [9, 0]
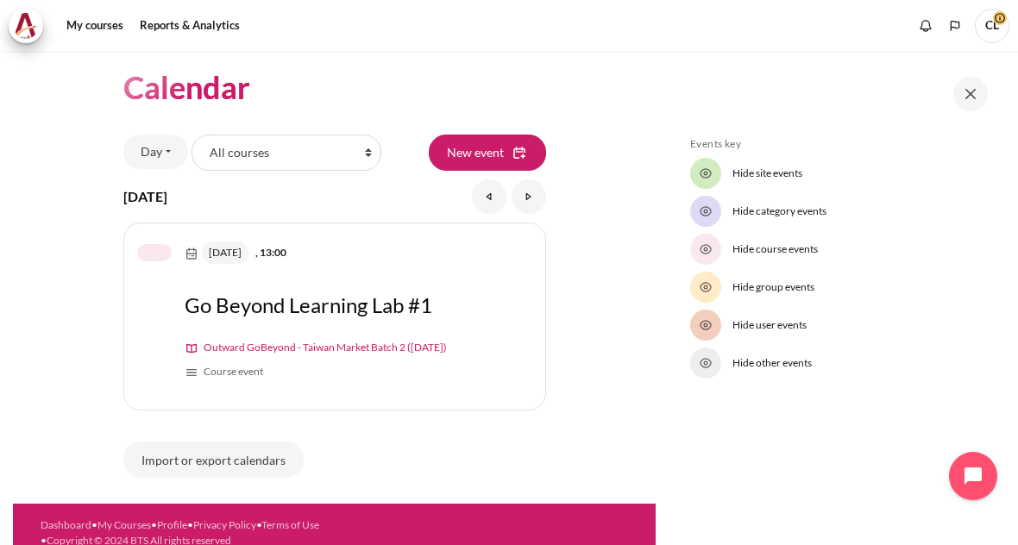
click at [979, 91] on button at bounding box center [970, 94] width 34 height 34
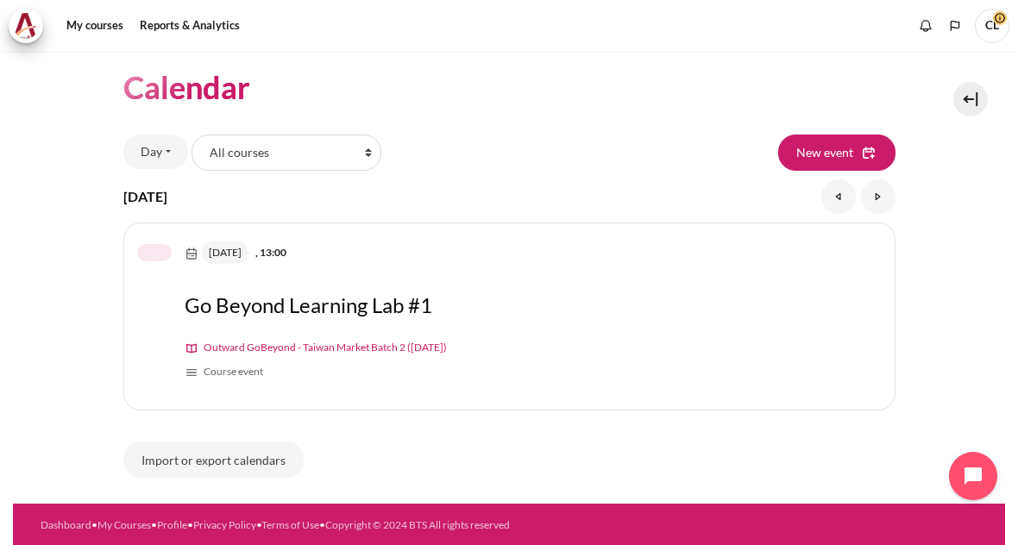
click at [959, 101] on button at bounding box center [970, 99] width 34 height 34
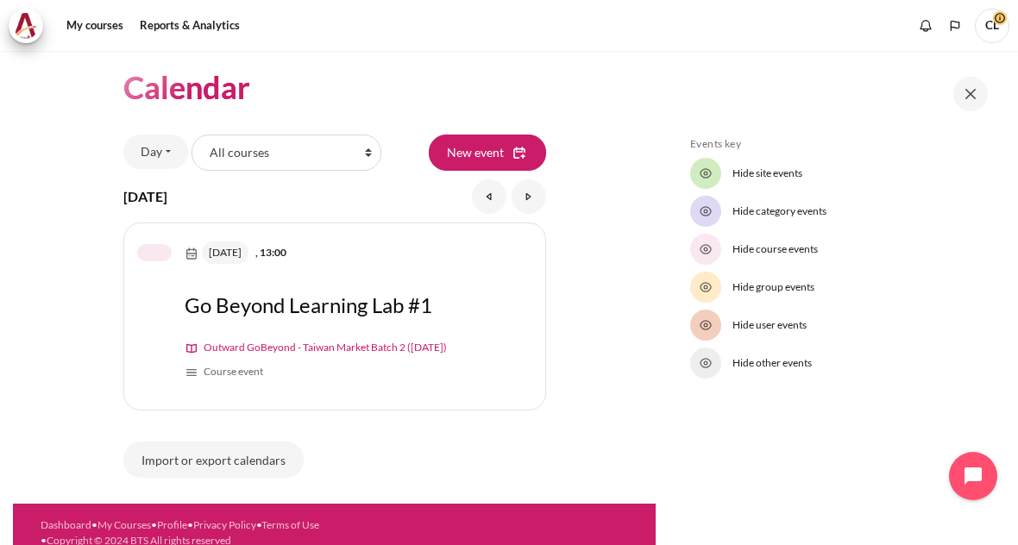
click at [998, 17] on span "CL" at bounding box center [992, 24] width 34 height 15
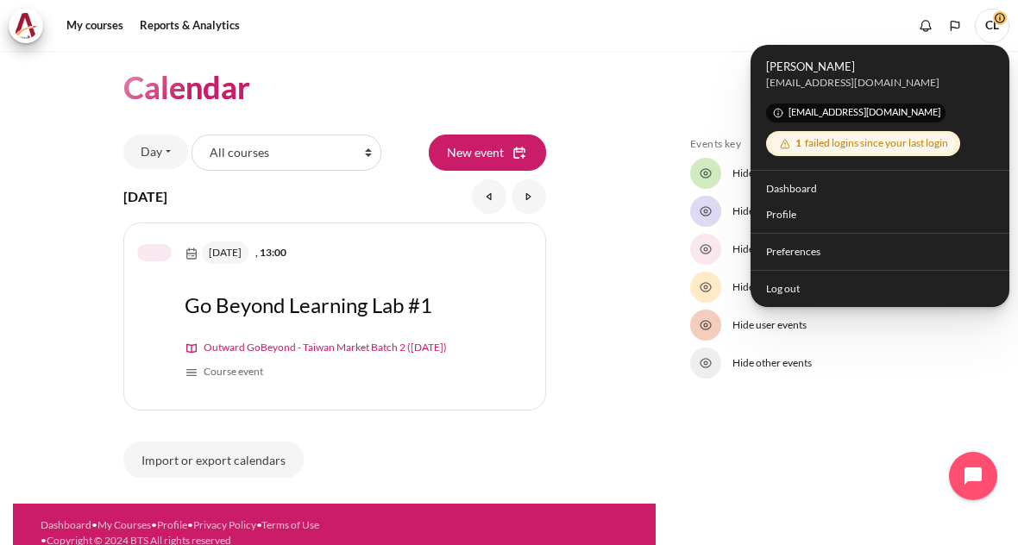
click at [597, 81] on section "Calendar Day Month Day Upcoming events" at bounding box center [334, 272] width 642 height 462
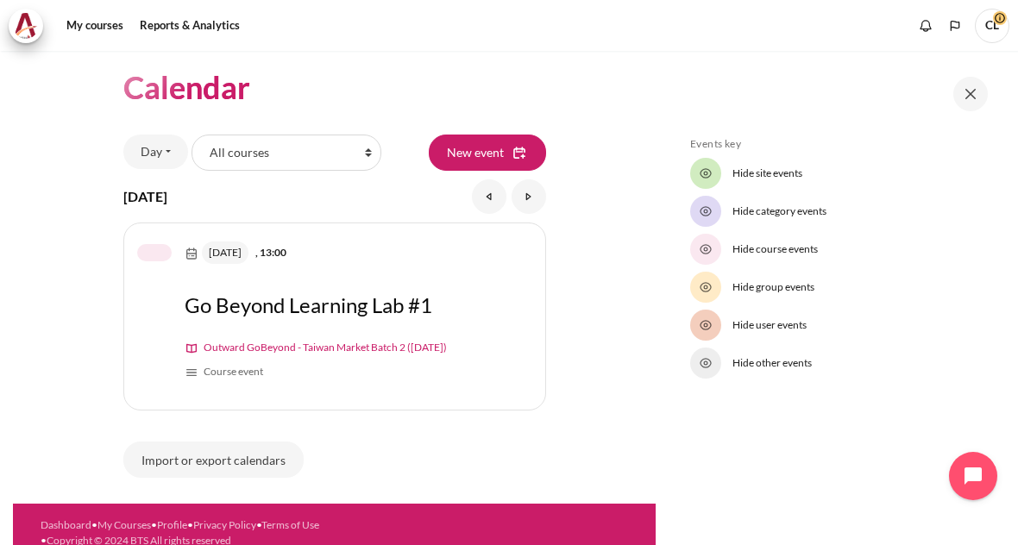
click at [103, 19] on link "My courses" at bounding box center [94, 26] width 69 height 34
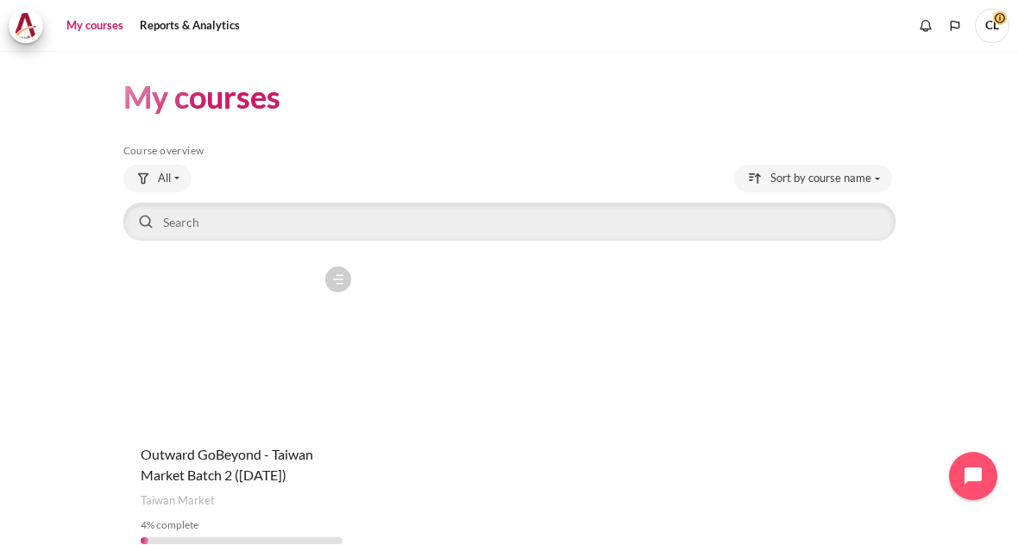
click at [87, 13] on link "My courses" at bounding box center [94, 26] width 69 height 34
click at [216, 25] on link "Reports & Analytics" at bounding box center [190, 26] width 112 height 34
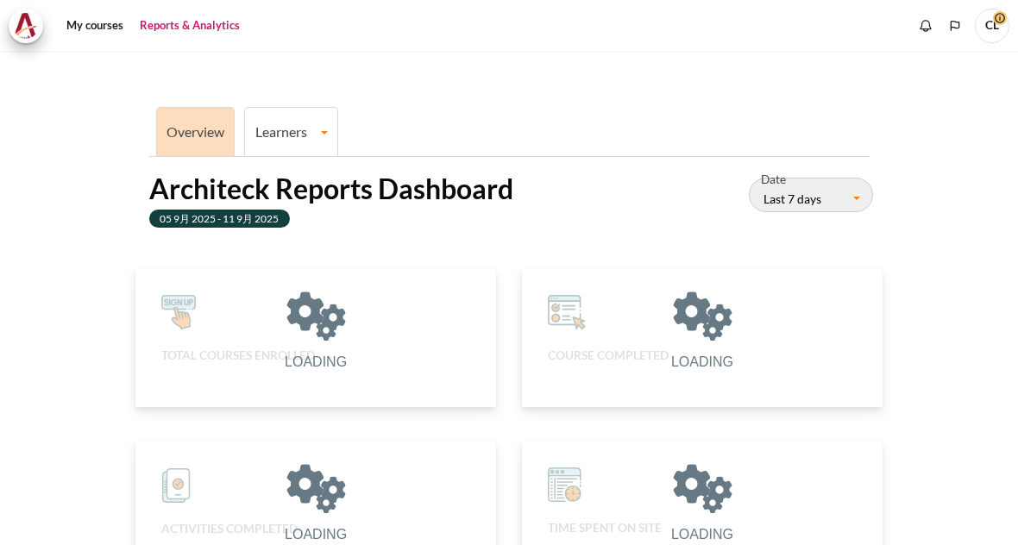
scroll to position [348, 351]
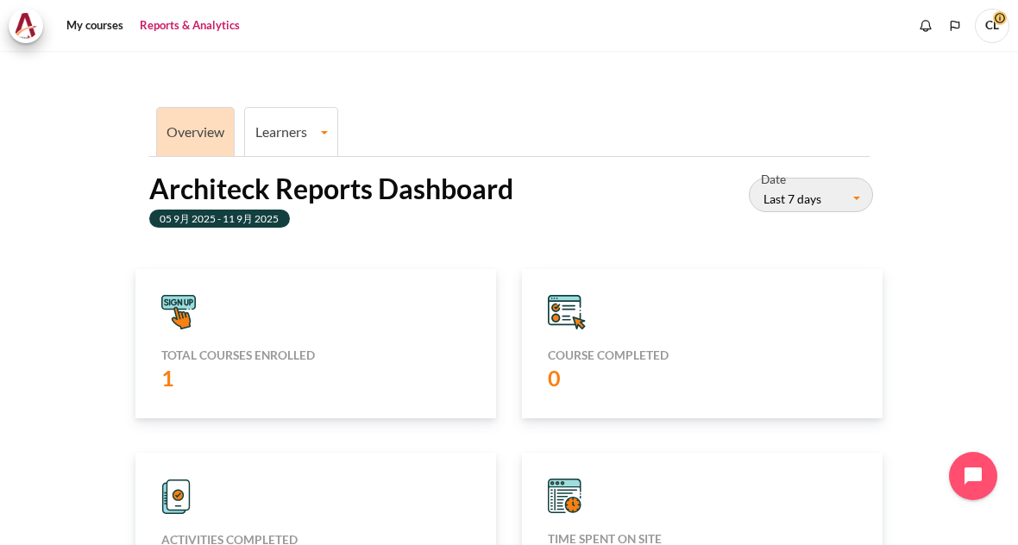
click at [29, 22] on img at bounding box center [26, 26] width 24 height 26
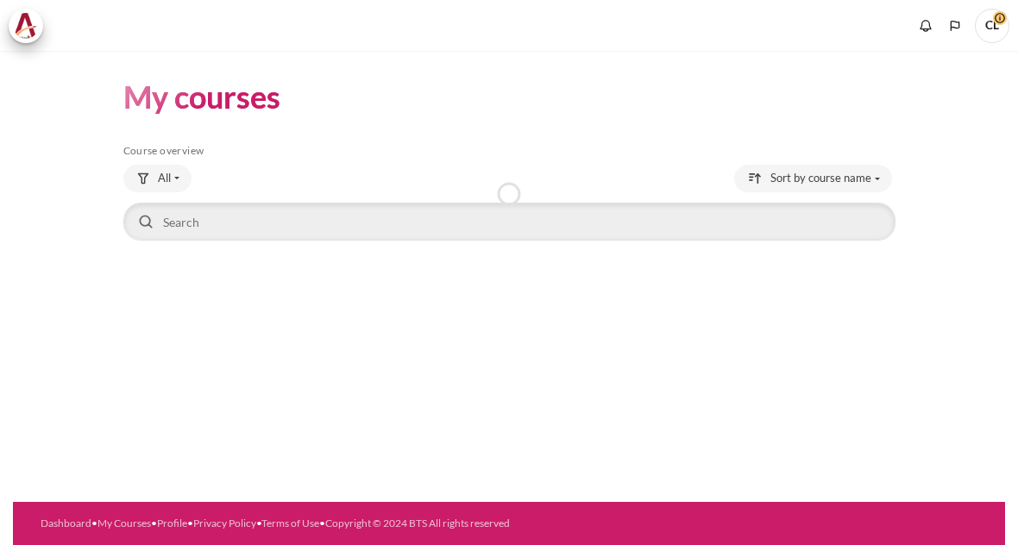
click at [992, 24] on span "CL" at bounding box center [992, 26] width 34 height 34
click at [980, 27] on span "CL" at bounding box center [992, 26] width 34 height 34
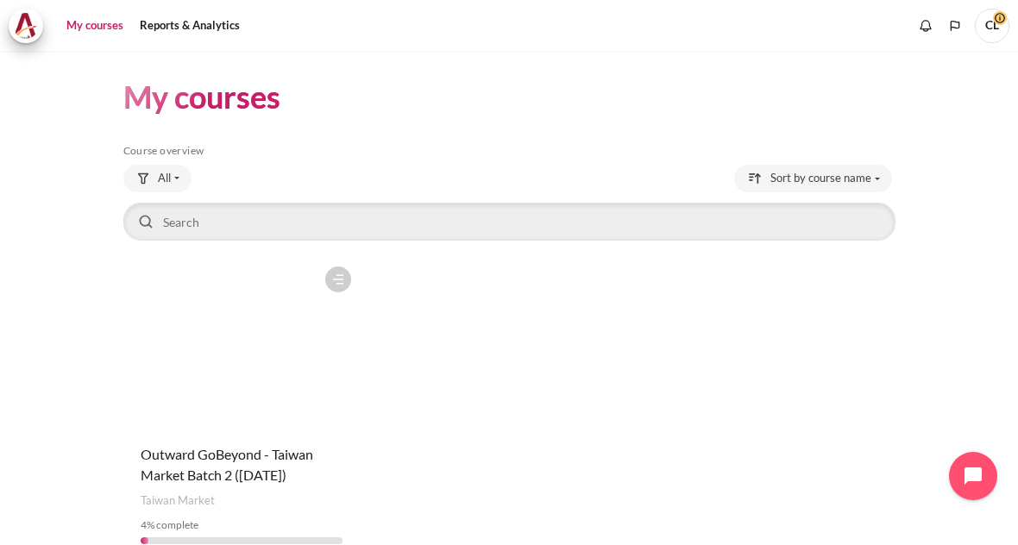
click at [843, 267] on div "Course is starred Actions for course Outward GoBeyond - Taiwan Market Batch 2 (…" at bounding box center [509, 408] width 772 height 300
click at [875, 165] on button "Sort by course name" at bounding box center [813, 179] width 158 height 28
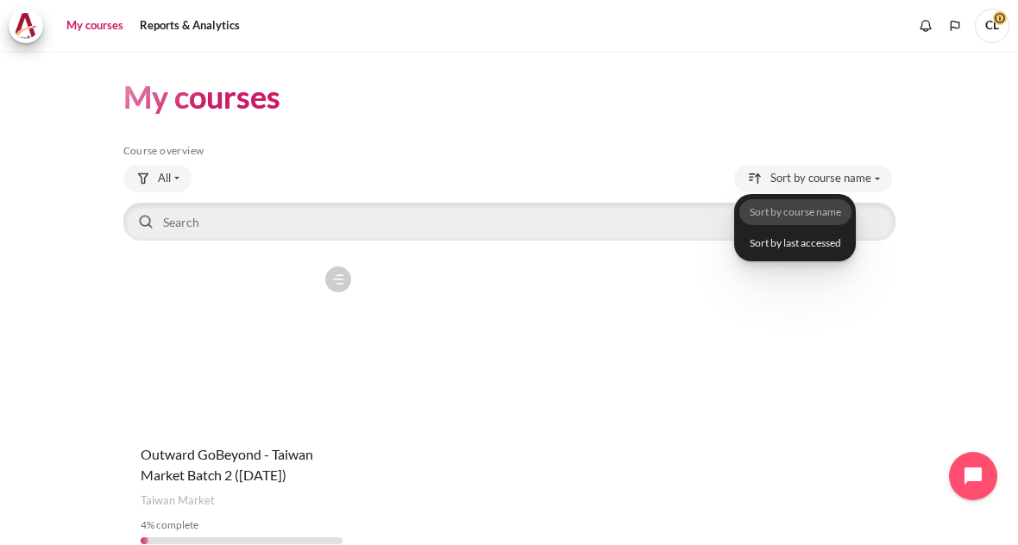
click at [975, 110] on section "My courses Skip Course overview Course overview All" at bounding box center [509, 319] width 992 height 536
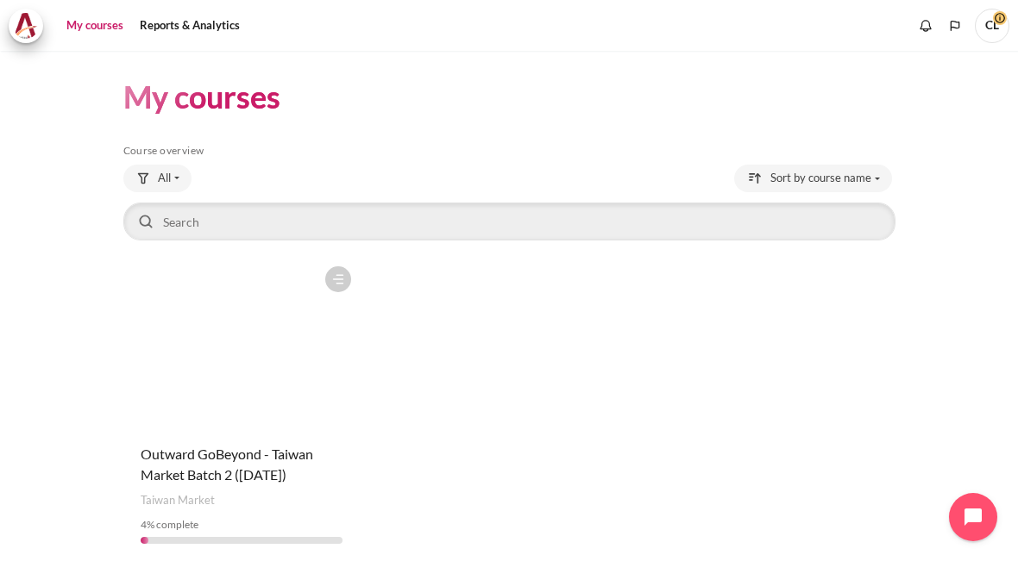
click at [1008, 11] on span "CL" at bounding box center [992, 26] width 34 height 34
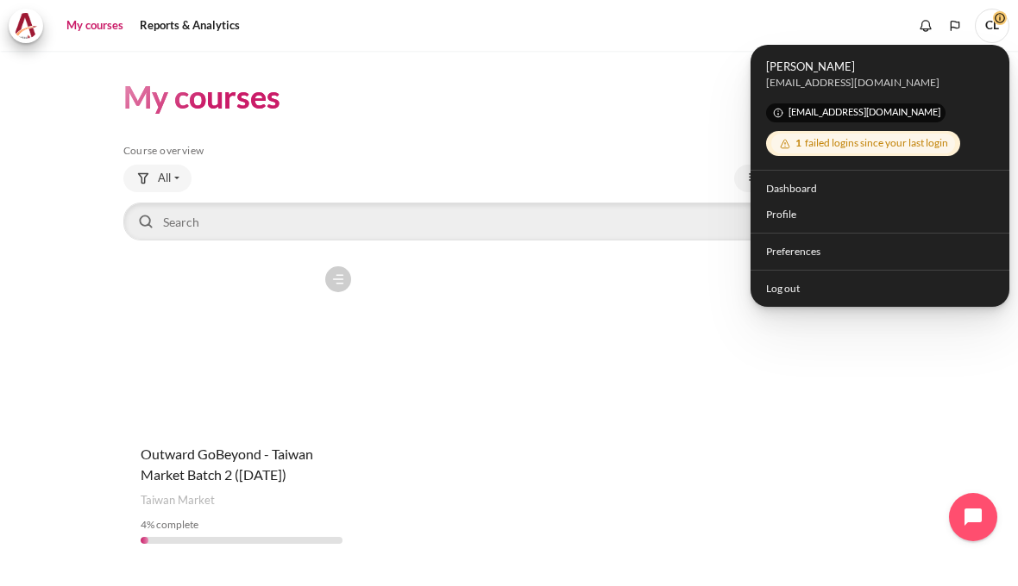
click at [975, 20] on span "CL" at bounding box center [992, 26] width 34 height 34
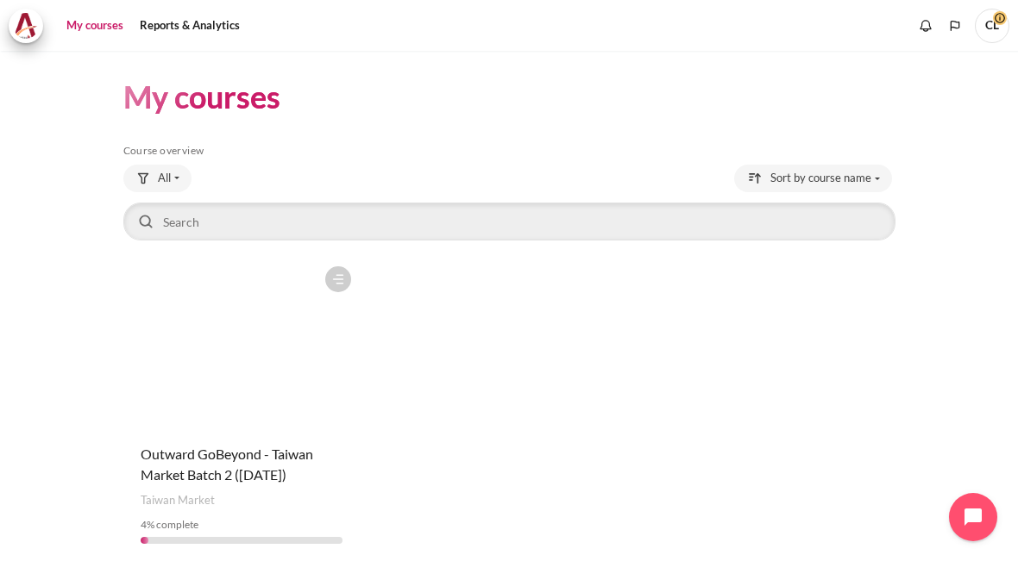
click at [950, 19] on polyline "Languages" at bounding box center [955, 26] width 14 height 14
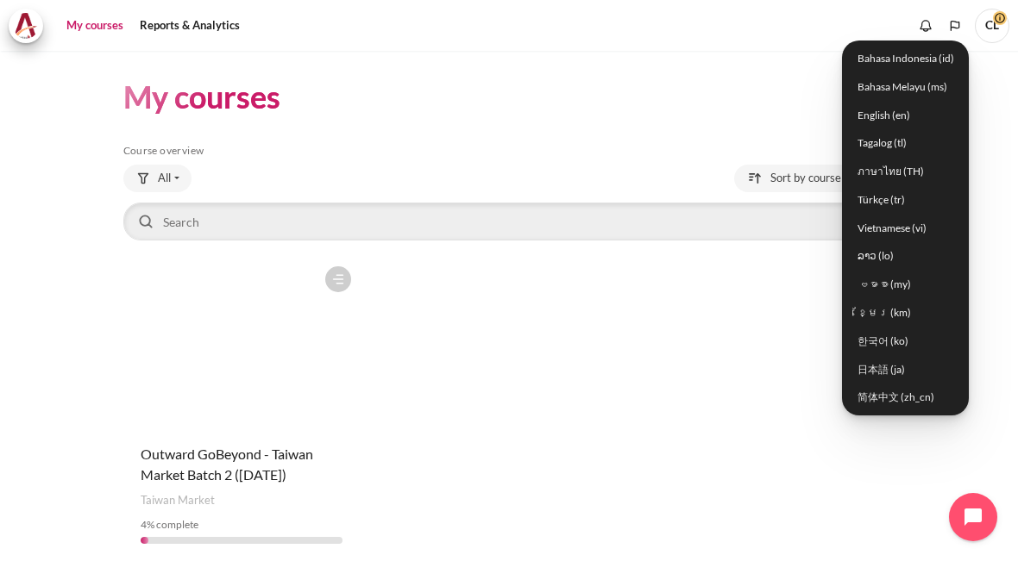
click at [923, 17] on icon "Show notification window with no new notifications" at bounding box center [925, 25] width 17 height 17
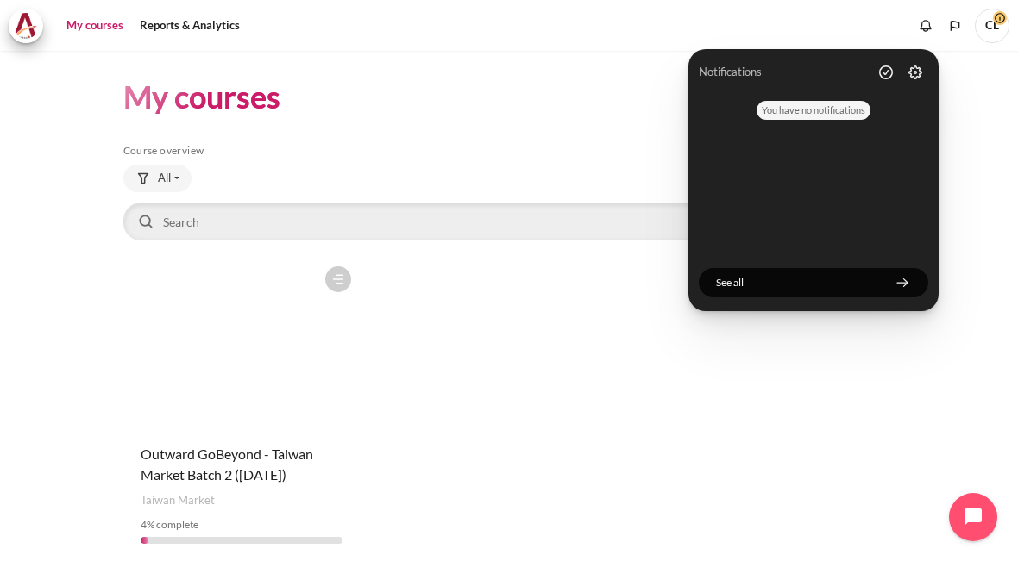
click at [985, 13] on span "CL" at bounding box center [992, 26] width 34 height 34
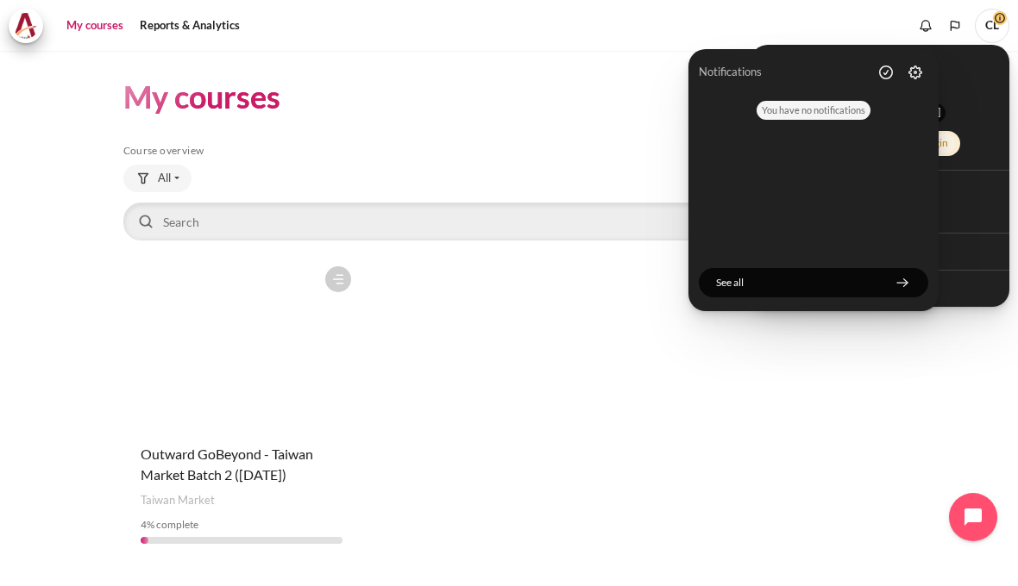
click at [862, 378] on div "Course is starred Actions for course Outward GoBeyond - Taiwan Market Batch 2 (…" at bounding box center [509, 408] width 772 height 300
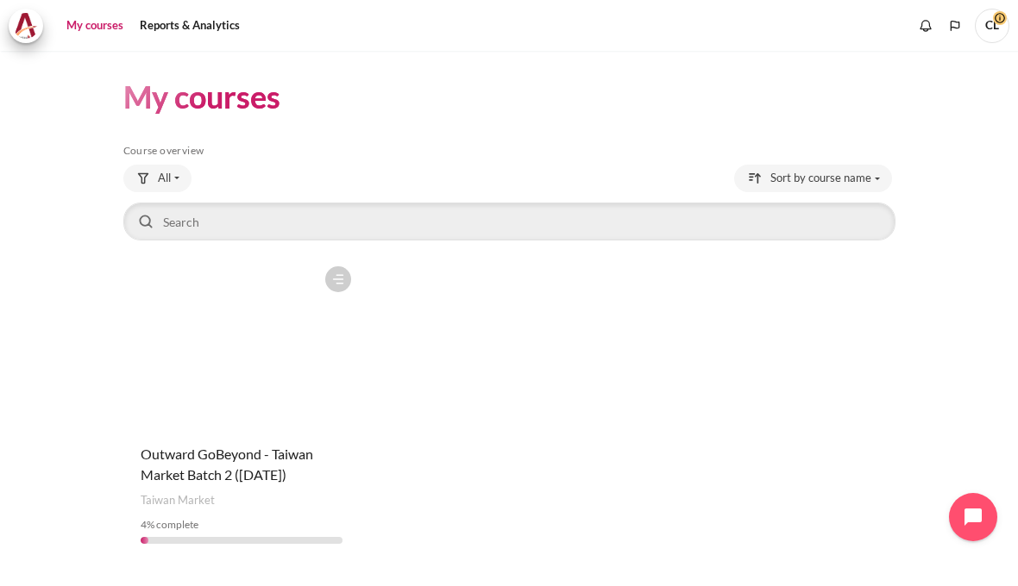
click at [994, 17] on span "CL" at bounding box center [992, 26] width 34 height 34
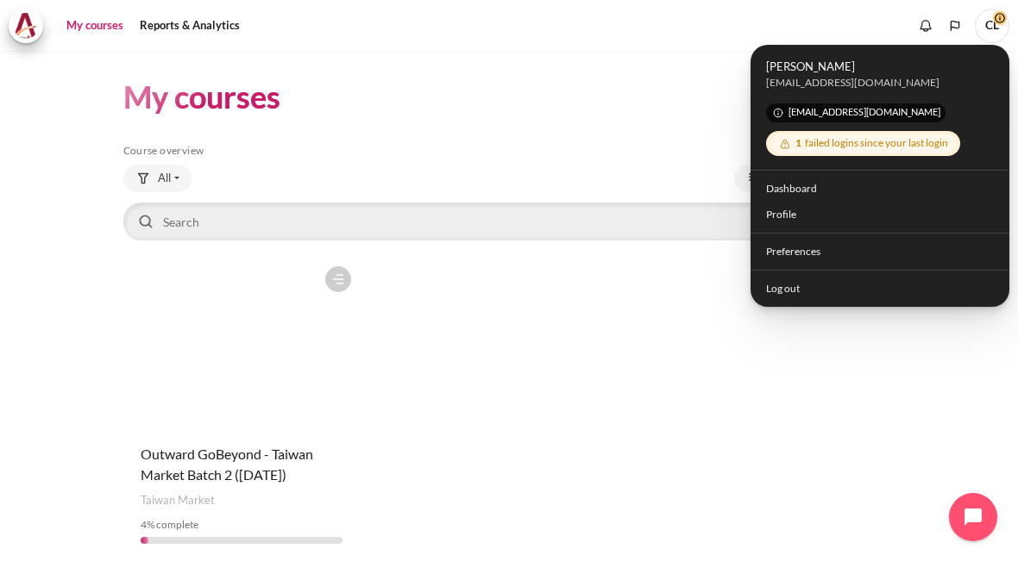
click at [829, 181] on link "Dashboard" at bounding box center [879, 188] width 249 height 27
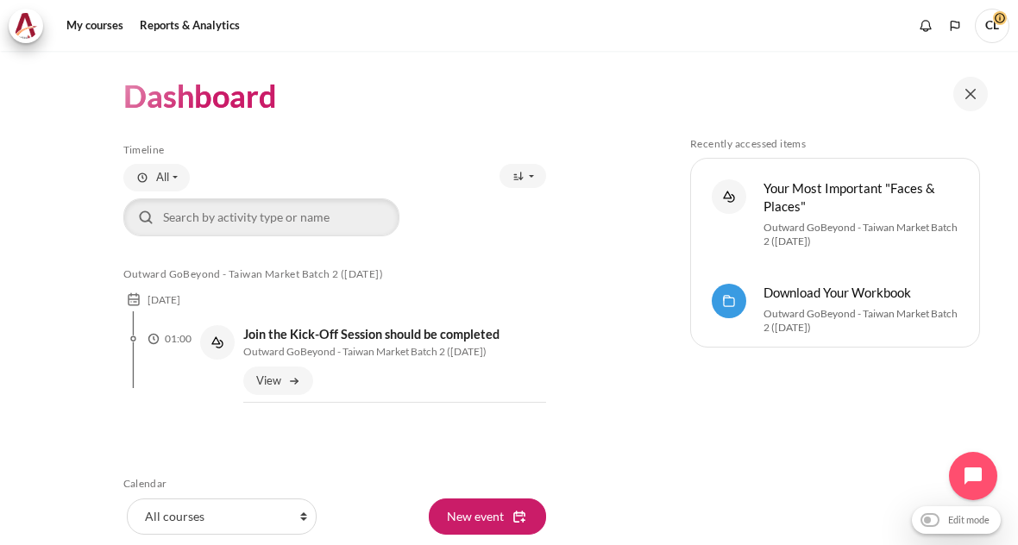
click at [975, 91] on button at bounding box center [970, 94] width 34 height 34
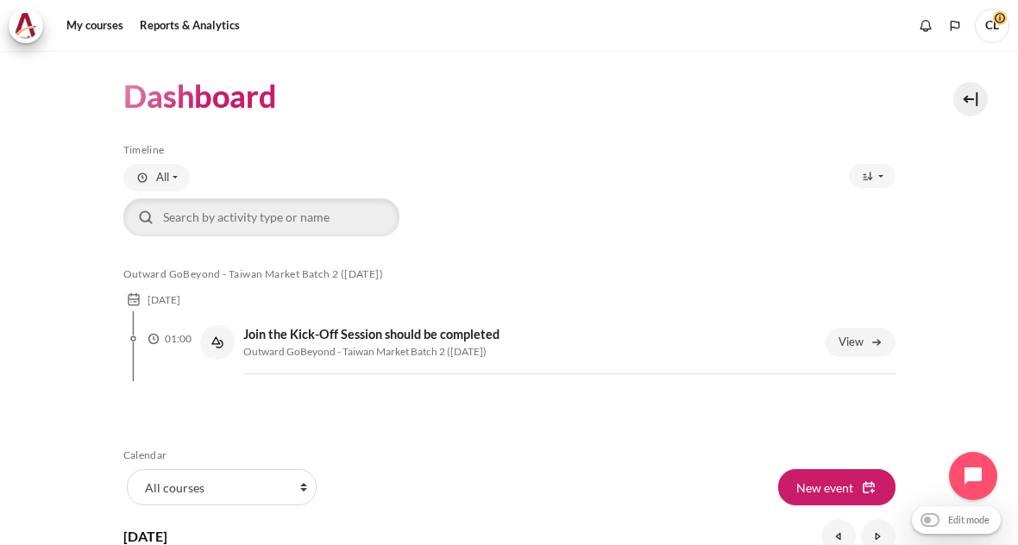
click at [956, 94] on button at bounding box center [970, 99] width 34 height 34
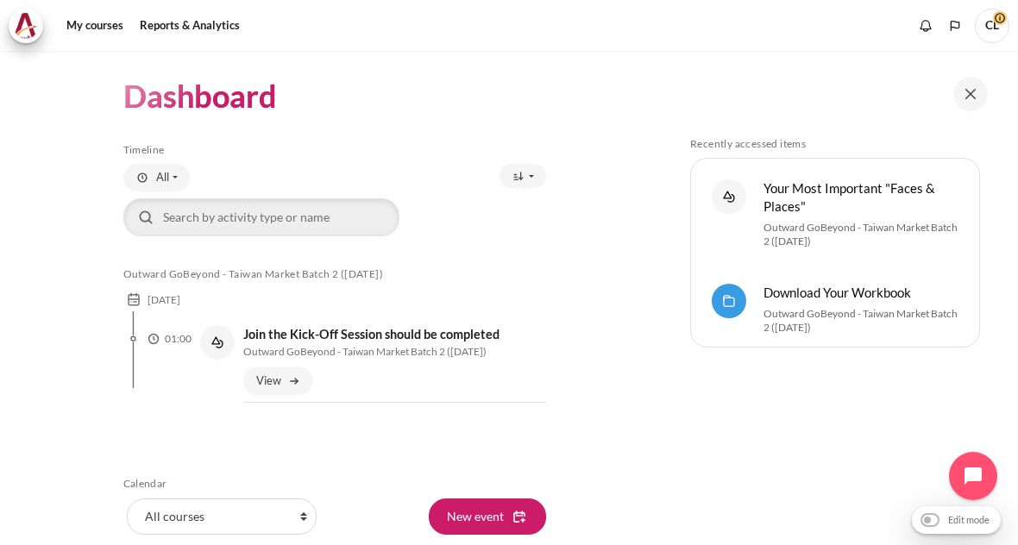
click at [102, 32] on link "My courses" at bounding box center [94, 26] width 69 height 34
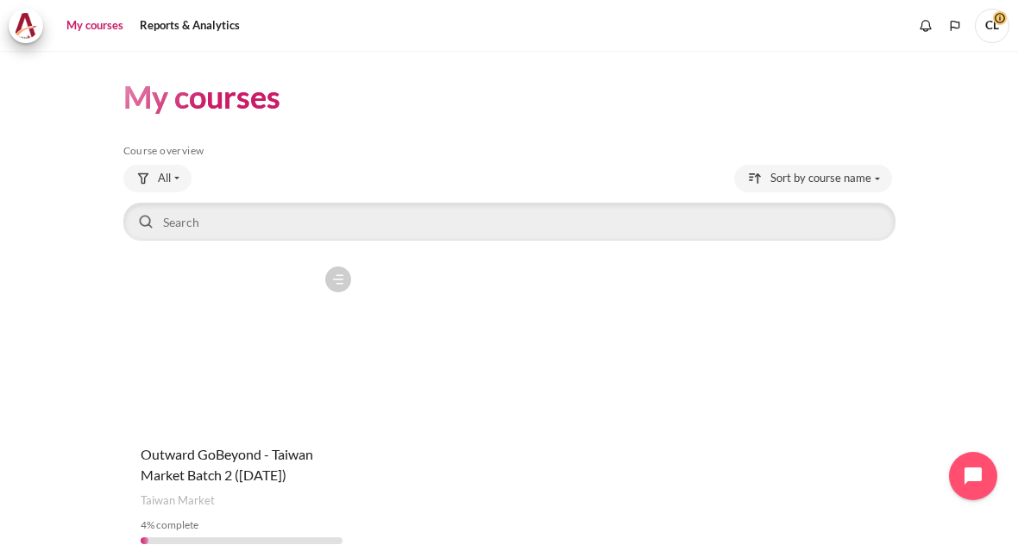
click at [258, 389] on figure "Content" at bounding box center [241, 344] width 236 height 172
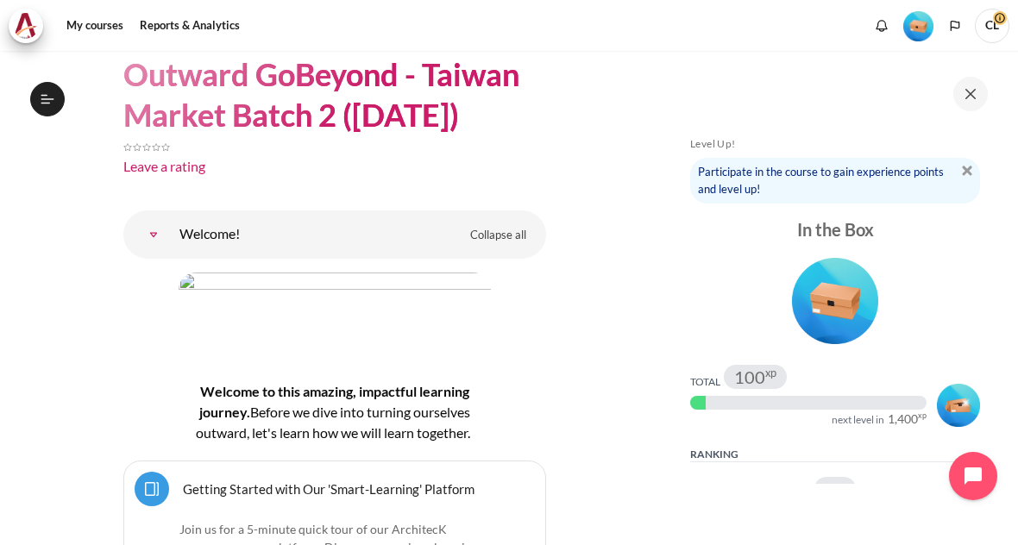
scroll to position [128, 0]
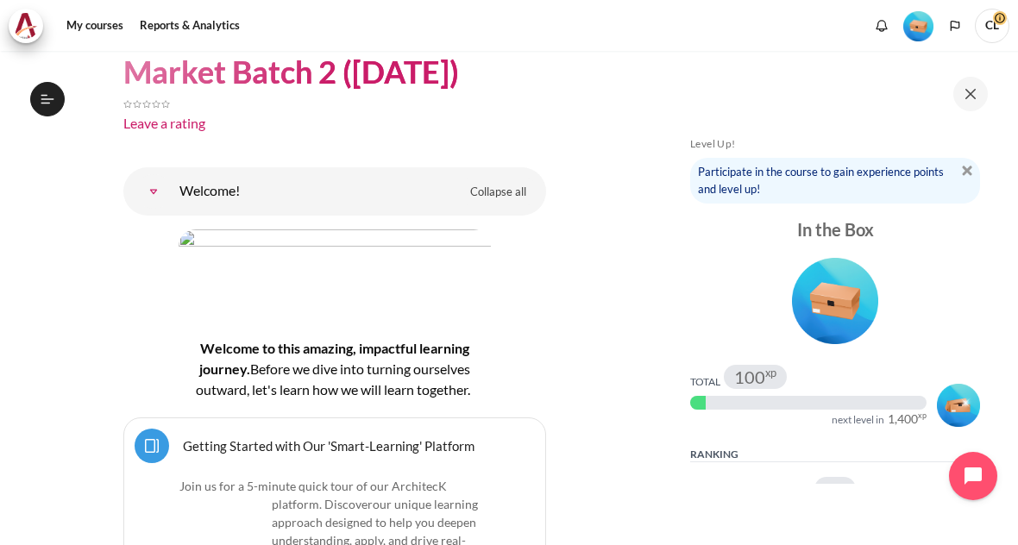
click at [393, 289] on img "Content" at bounding box center [335, 268] width 312 height 78
click at [409, 188] on div "Select topic Welcome! Collapse all Expand all" at bounding box center [334, 191] width 423 height 48
click at [369, 92] on div "Content" at bounding box center [334, 102] width 423 height 21
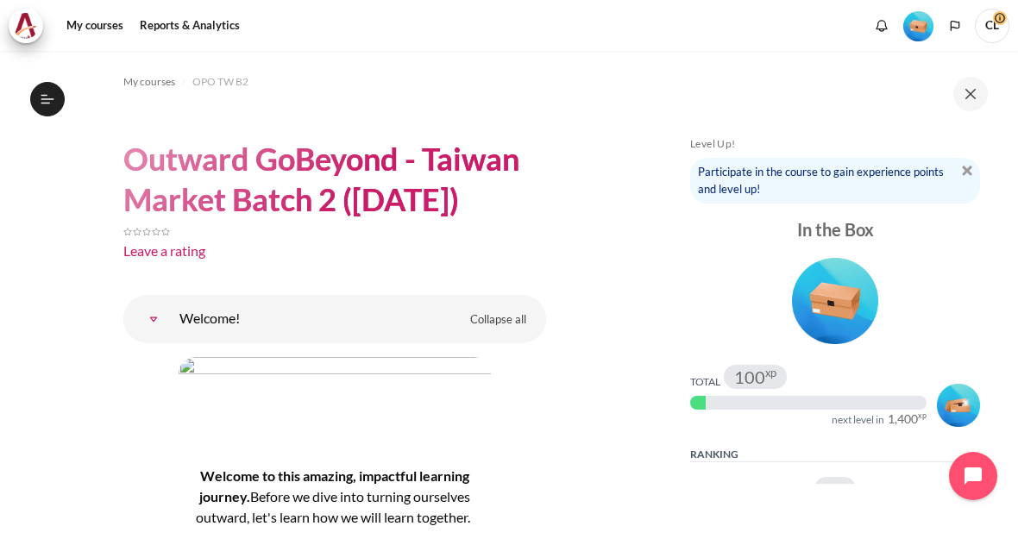
scroll to position [0, 0]
click at [461, 179] on h1 "Outward GoBeyond - Taiwan Market Batch 2 ([DATE])" at bounding box center [334, 179] width 423 height 81
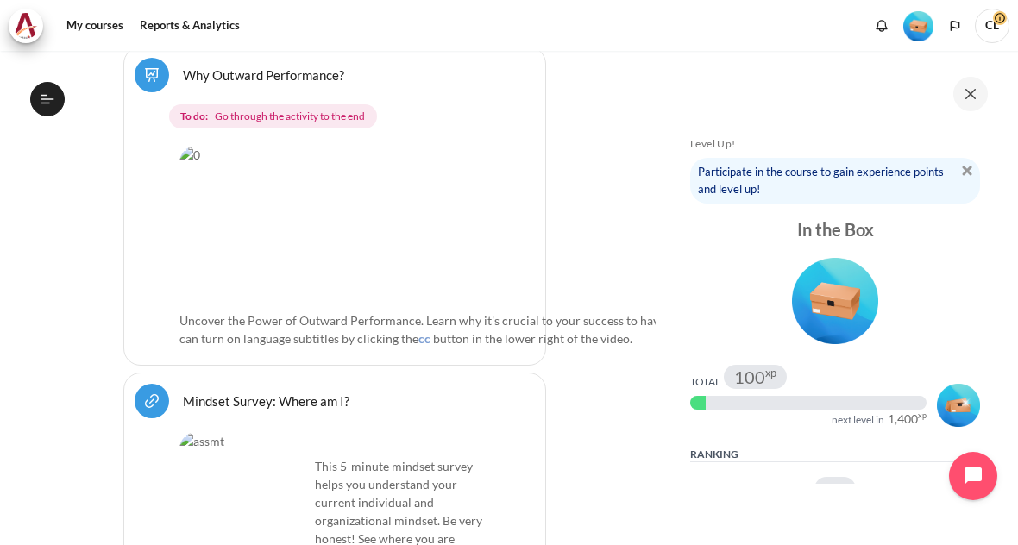
scroll to position [682, 0]
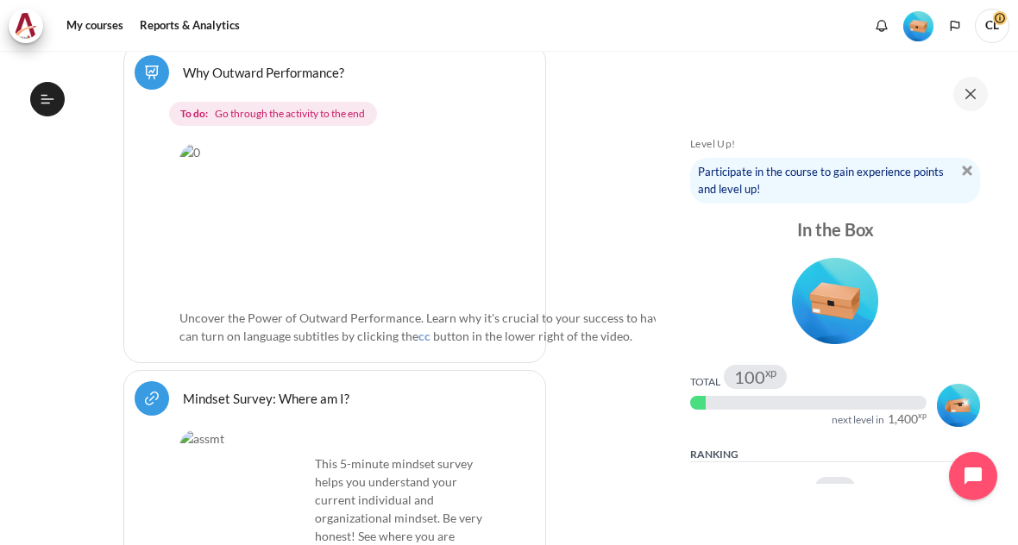
click at [42, 103] on icon at bounding box center [45, 103] width 9 height 1
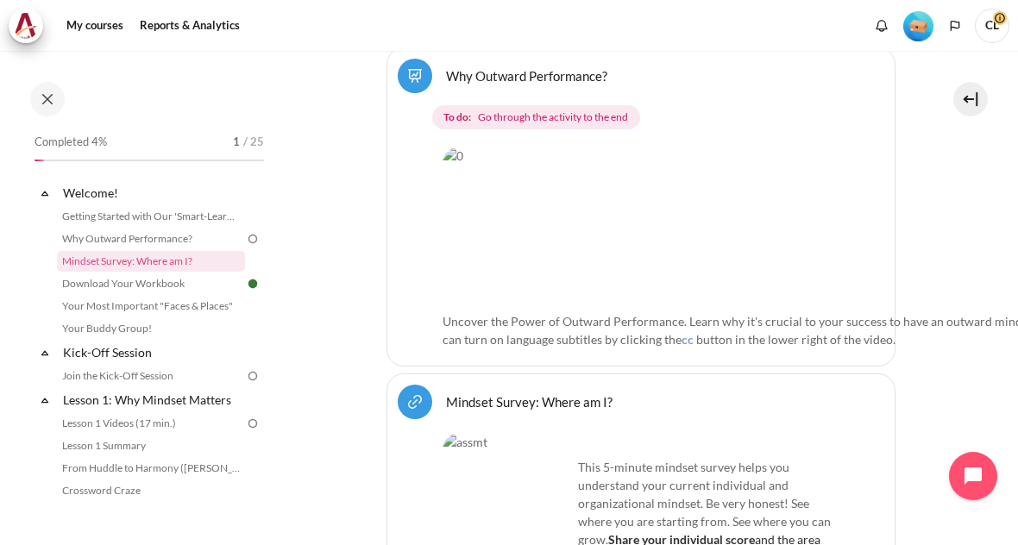
click at [48, 91] on button at bounding box center [47, 99] width 34 height 34
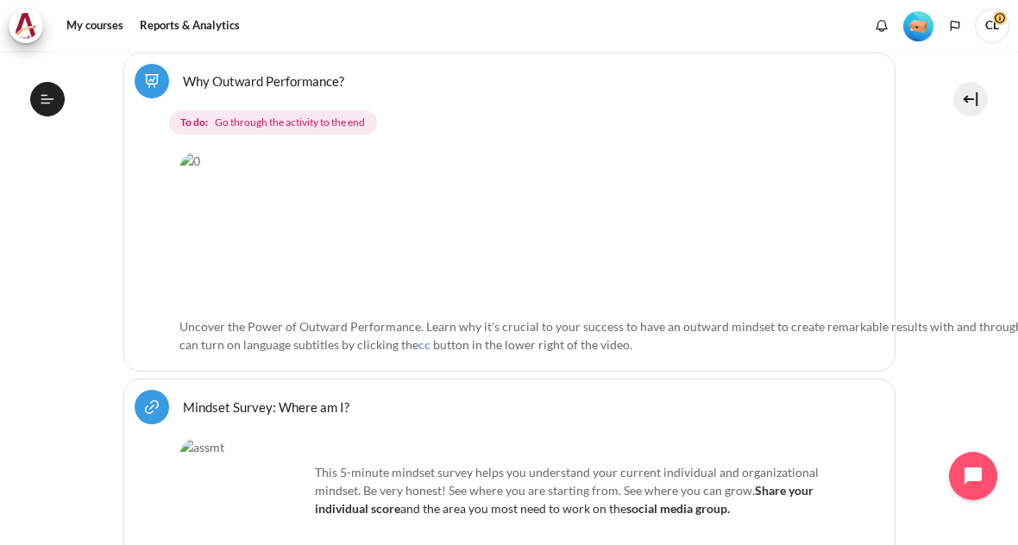
click at [60, 101] on button "Open course index" at bounding box center [47, 99] width 34 height 34
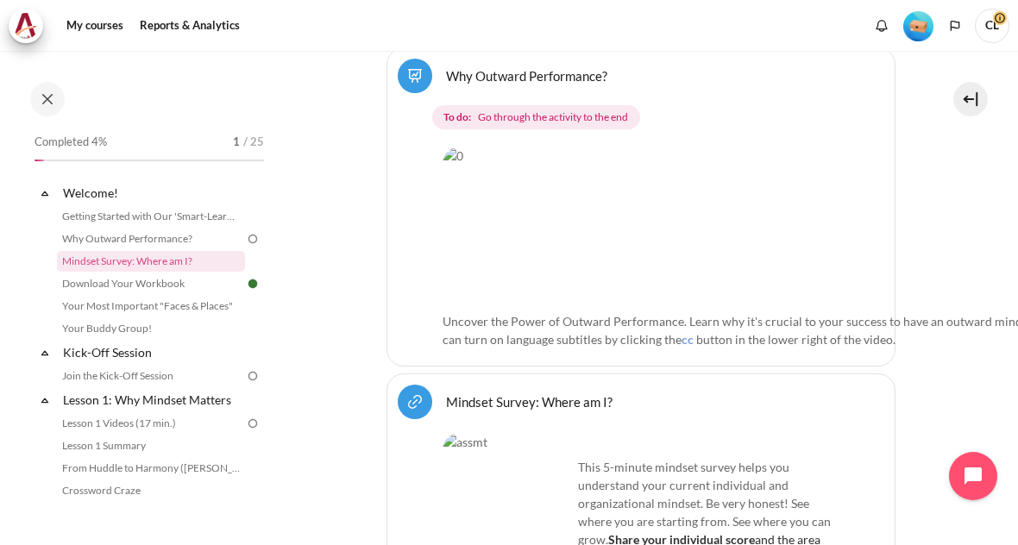
click at [37, 109] on button at bounding box center [47, 99] width 34 height 34
